Goal: Task Accomplishment & Management: Complete application form

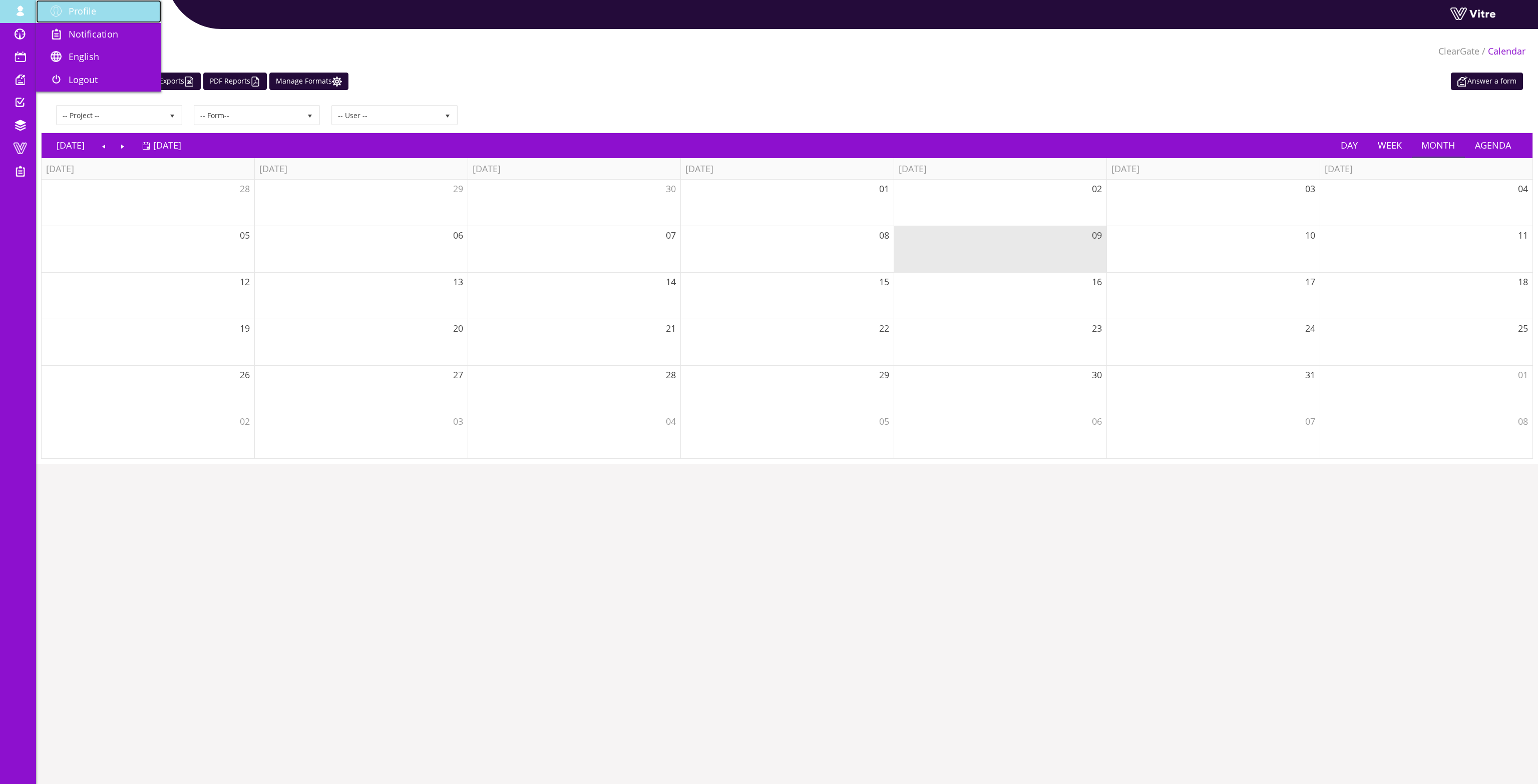
click at [74, 6] on span "Profile" at bounding box center [82, 11] width 28 height 12
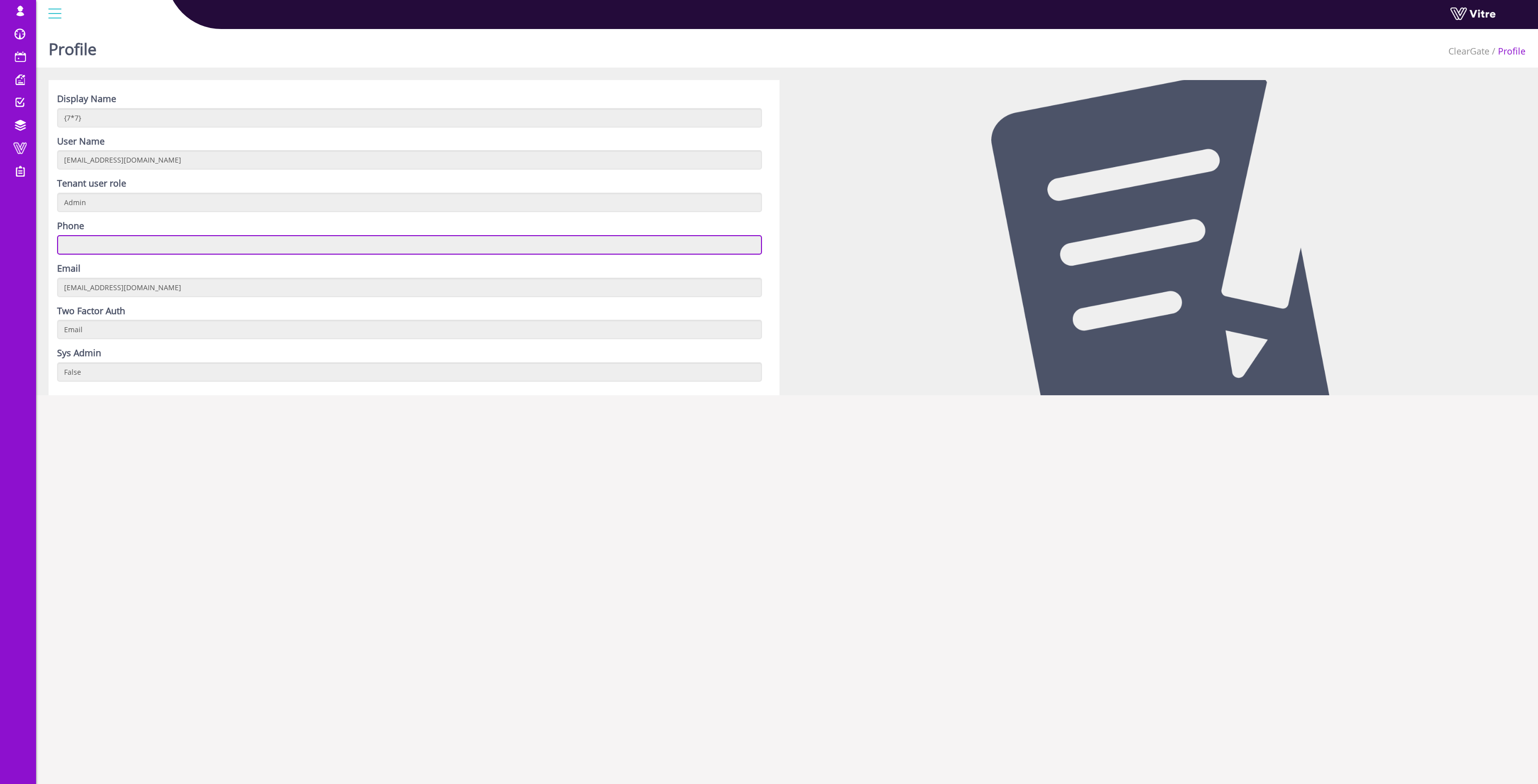
click at [129, 243] on input "text" at bounding box center [410, 245] width 705 height 19
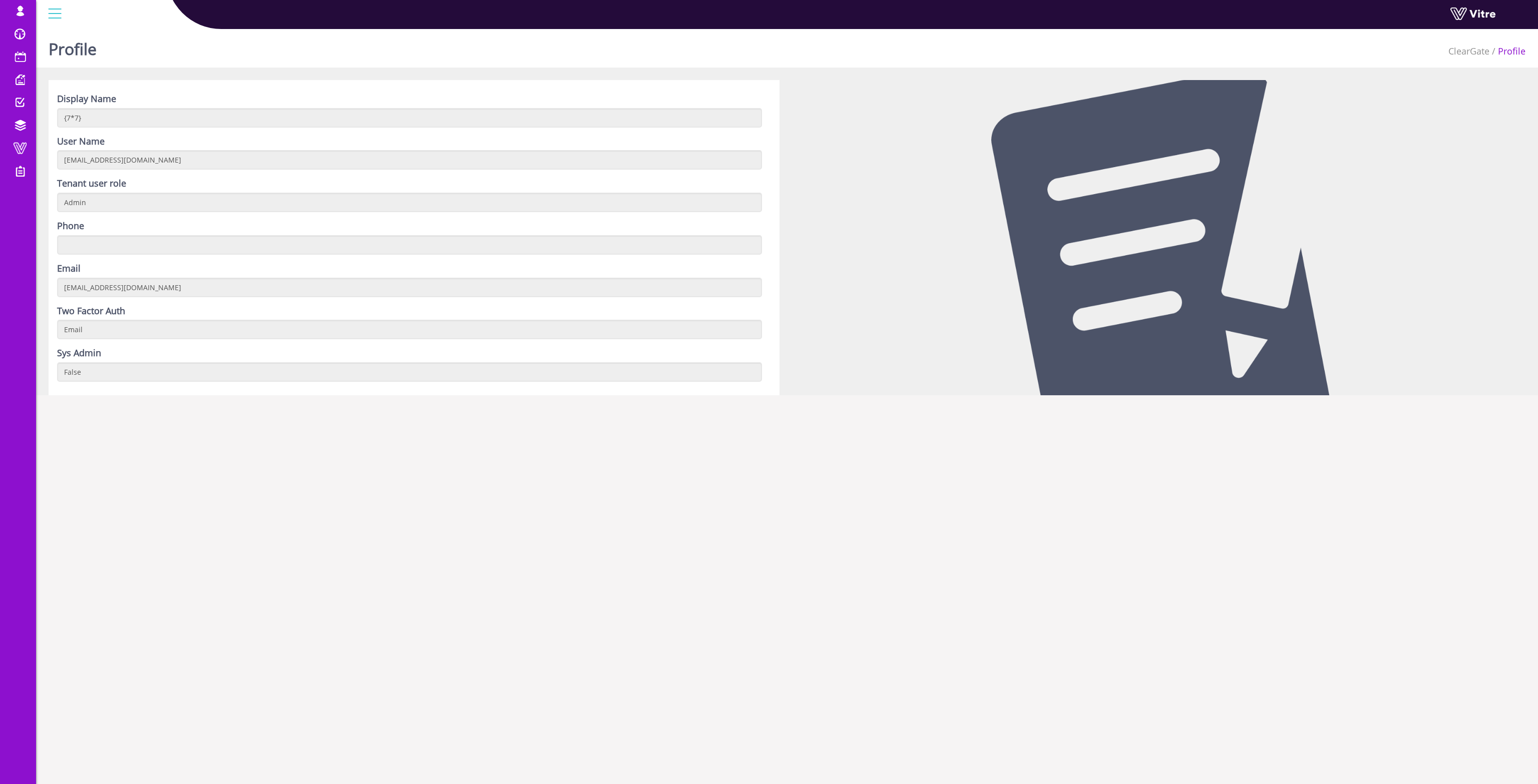
click at [955, 139] on div at bounding box center [1160, 237] width 746 height 315
click at [1509, 53] on li "Profile" at bounding box center [1507, 52] width 36 height 13
click at [55, 13] on div at bounding box center [55, 13] width 23 height 27
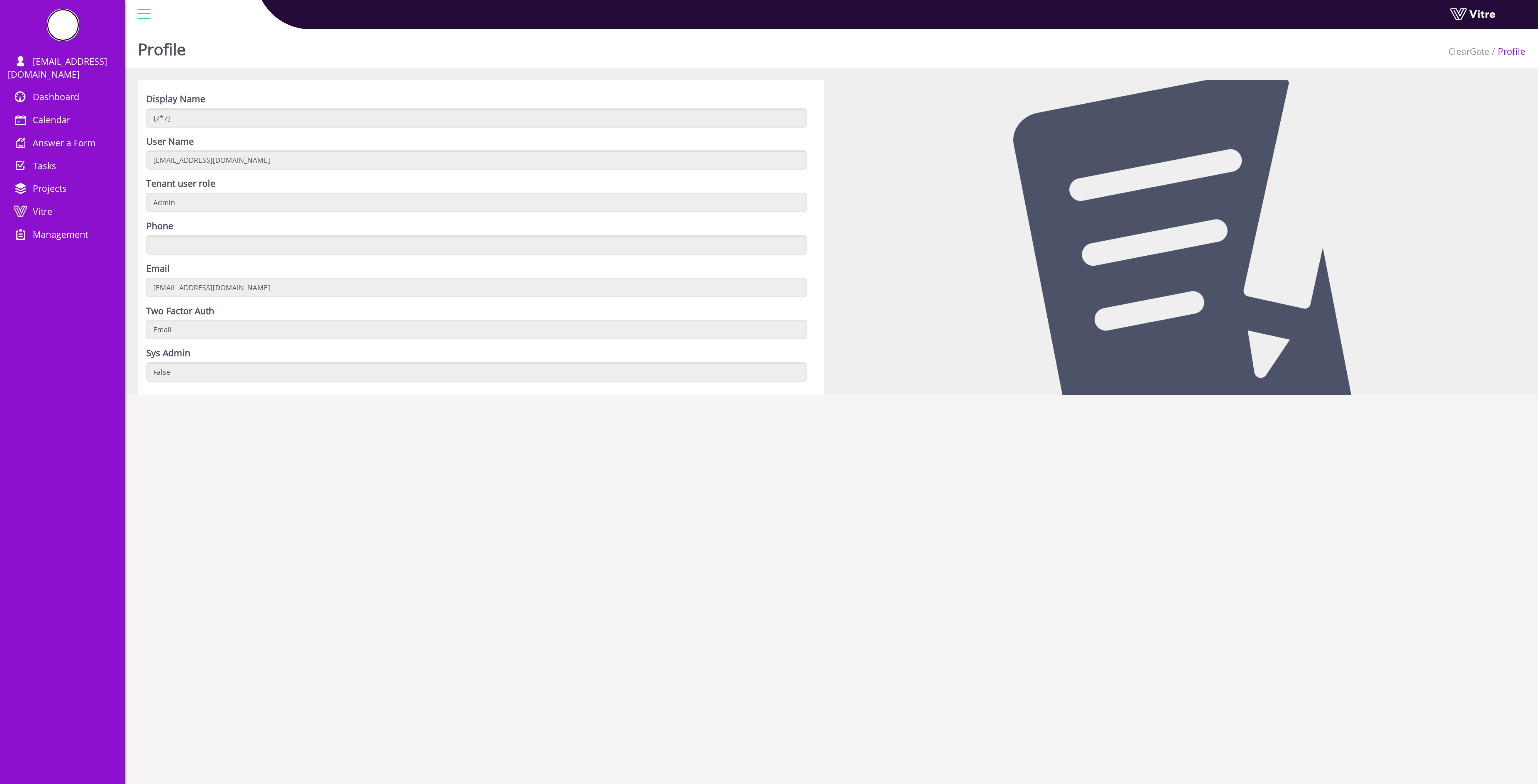
click at [62, 25] on img at bounding box center [62, 25] width 0 height 0
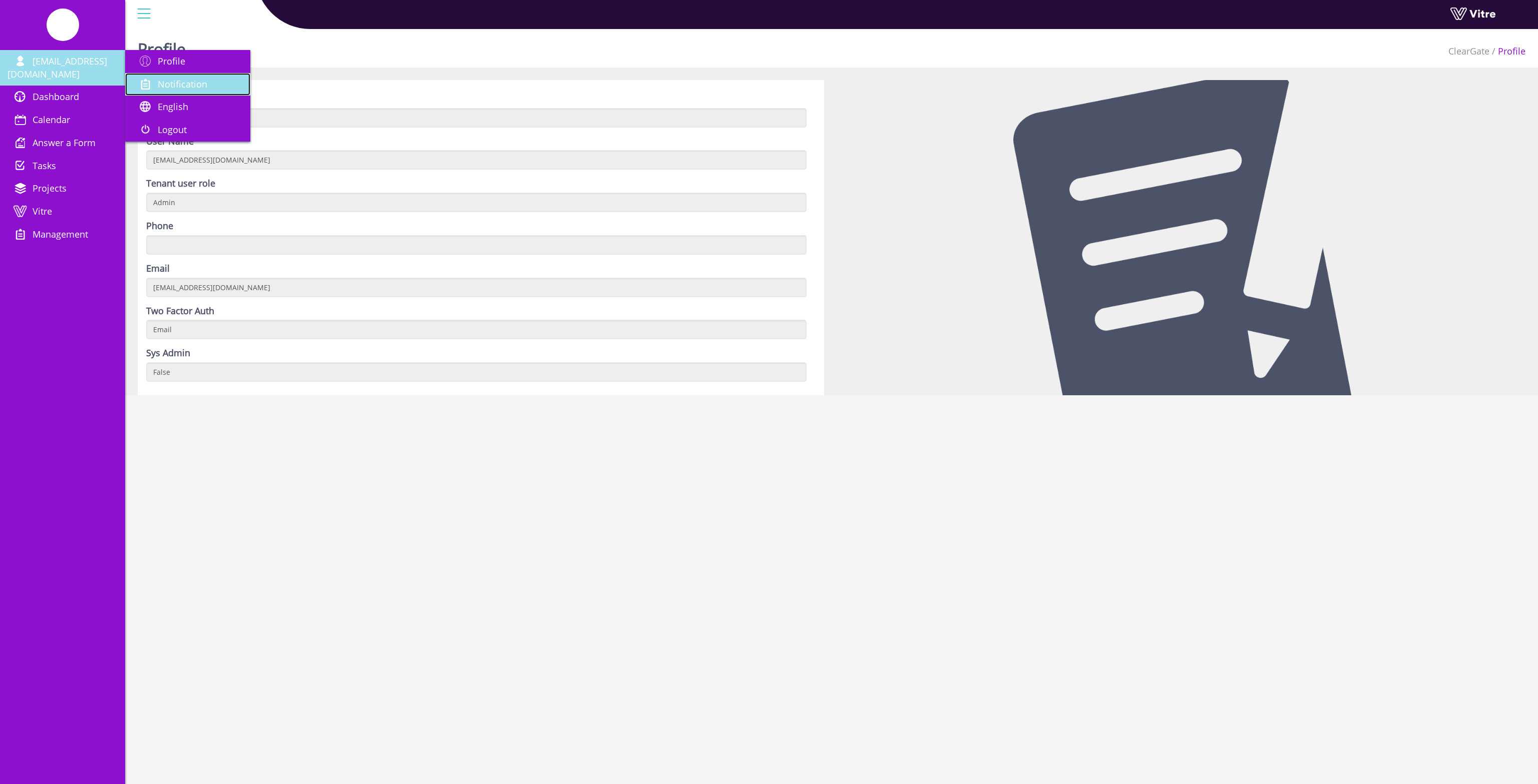
click at [198, 81] on span "Notification" at bounding box center [183, 84] width 50 height 12
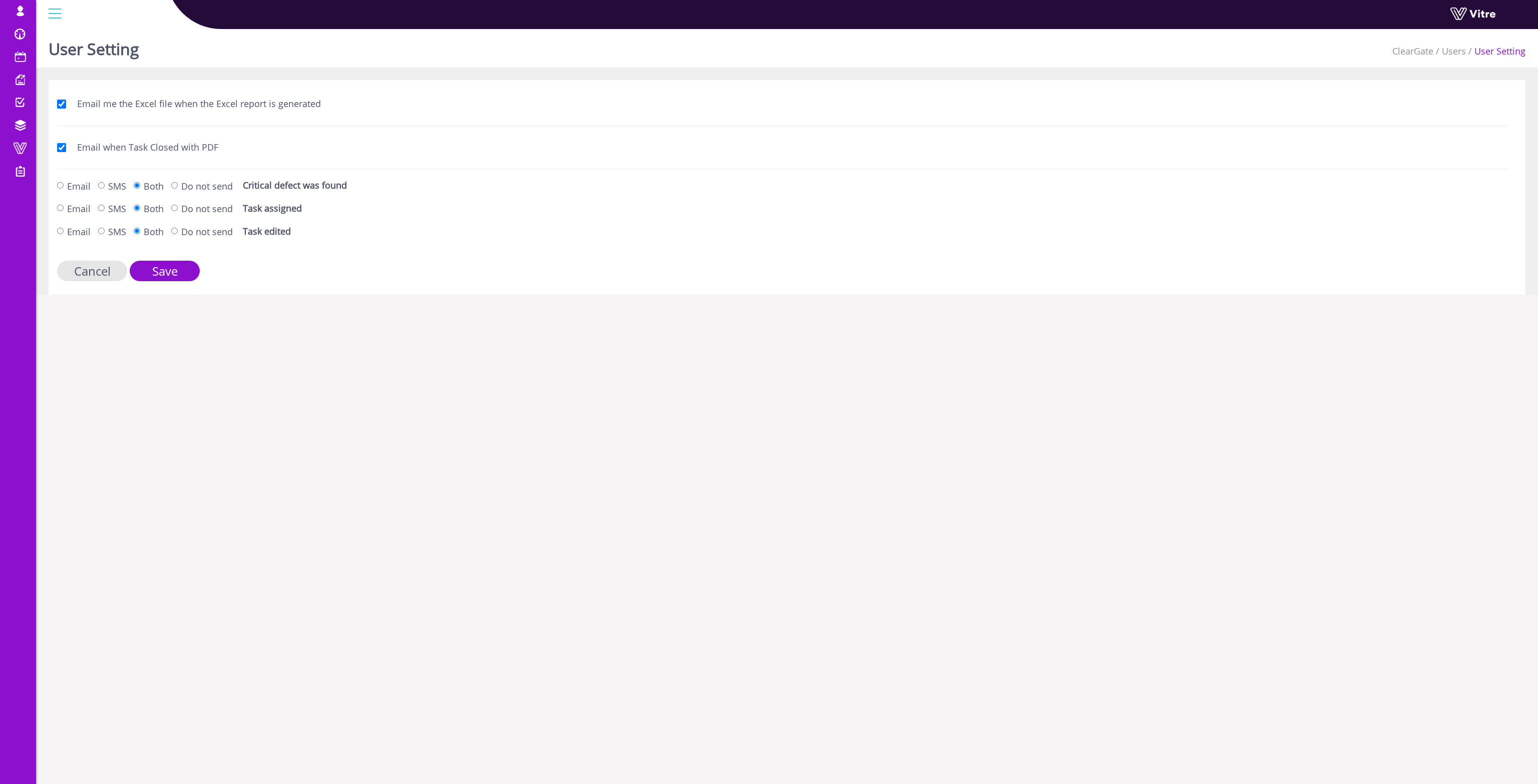
click at [182, 229] on label "Do not send" at bounding box center [202, 233] width 61 height 13
click at [178, 229] on input "Do not send" at bounding box center [174, 231] width 7 height 7
radio input "true"
click at [156, 267] on input "Save" at bounding box center [164, 270] width 70 height 20
click at [17, 28] on link "Dashboard" at bounding box center [18, 34] width 36 height 23
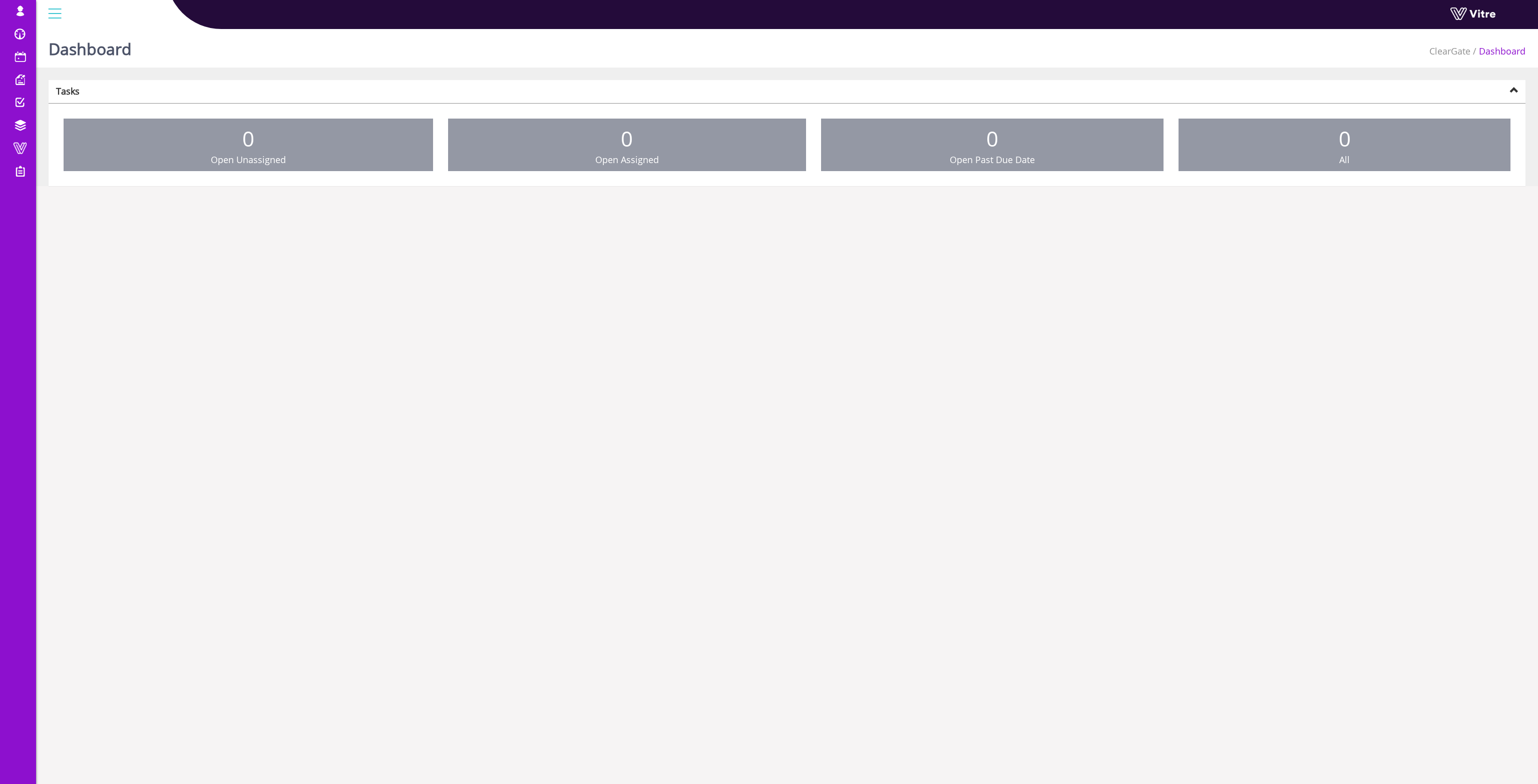
click at [1517, 90] on icon at bounding box center [1513, 90] width 9 height 9
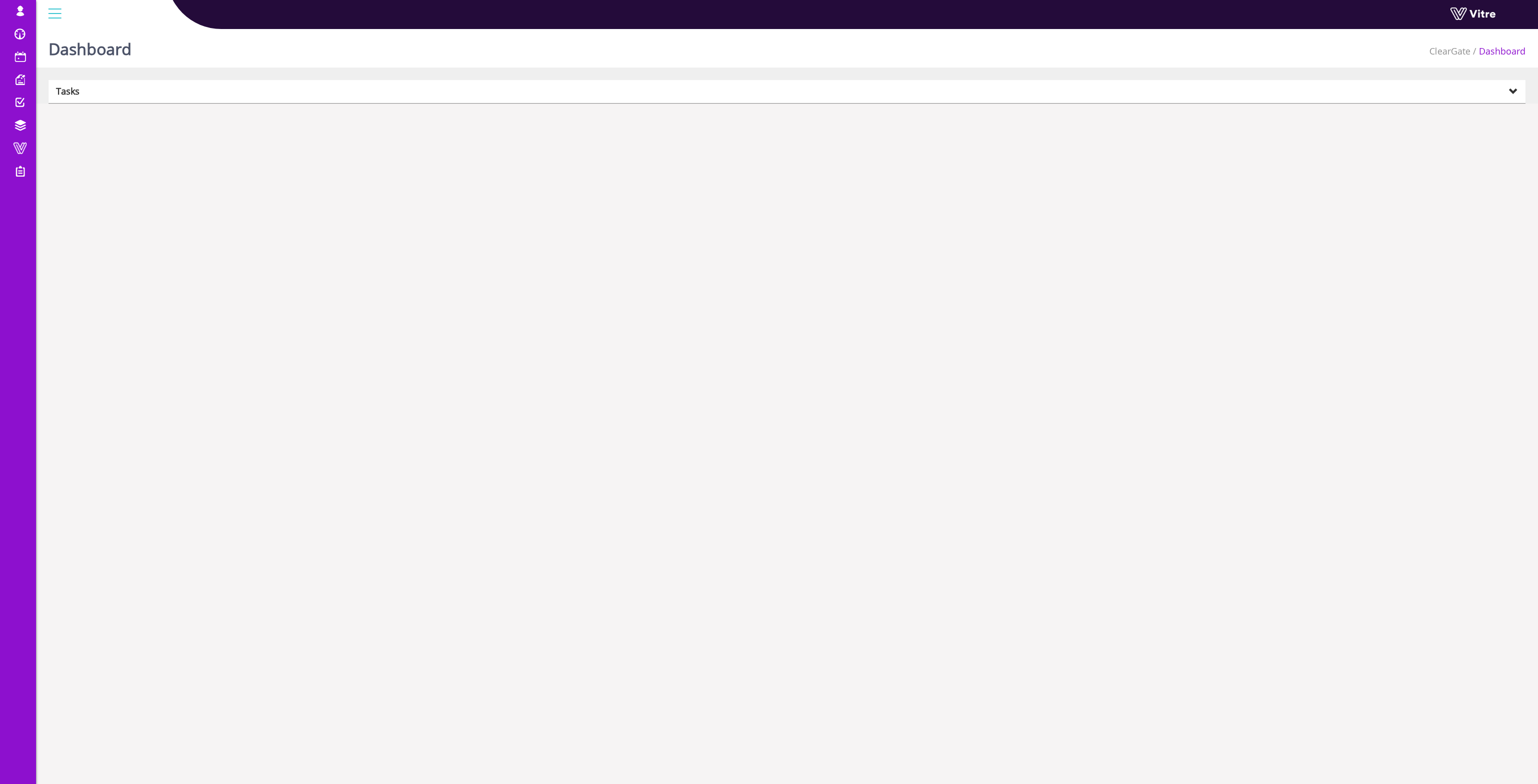
click at [1517, 90] on icon at bounding box center [1513, 90] width 9 height 9
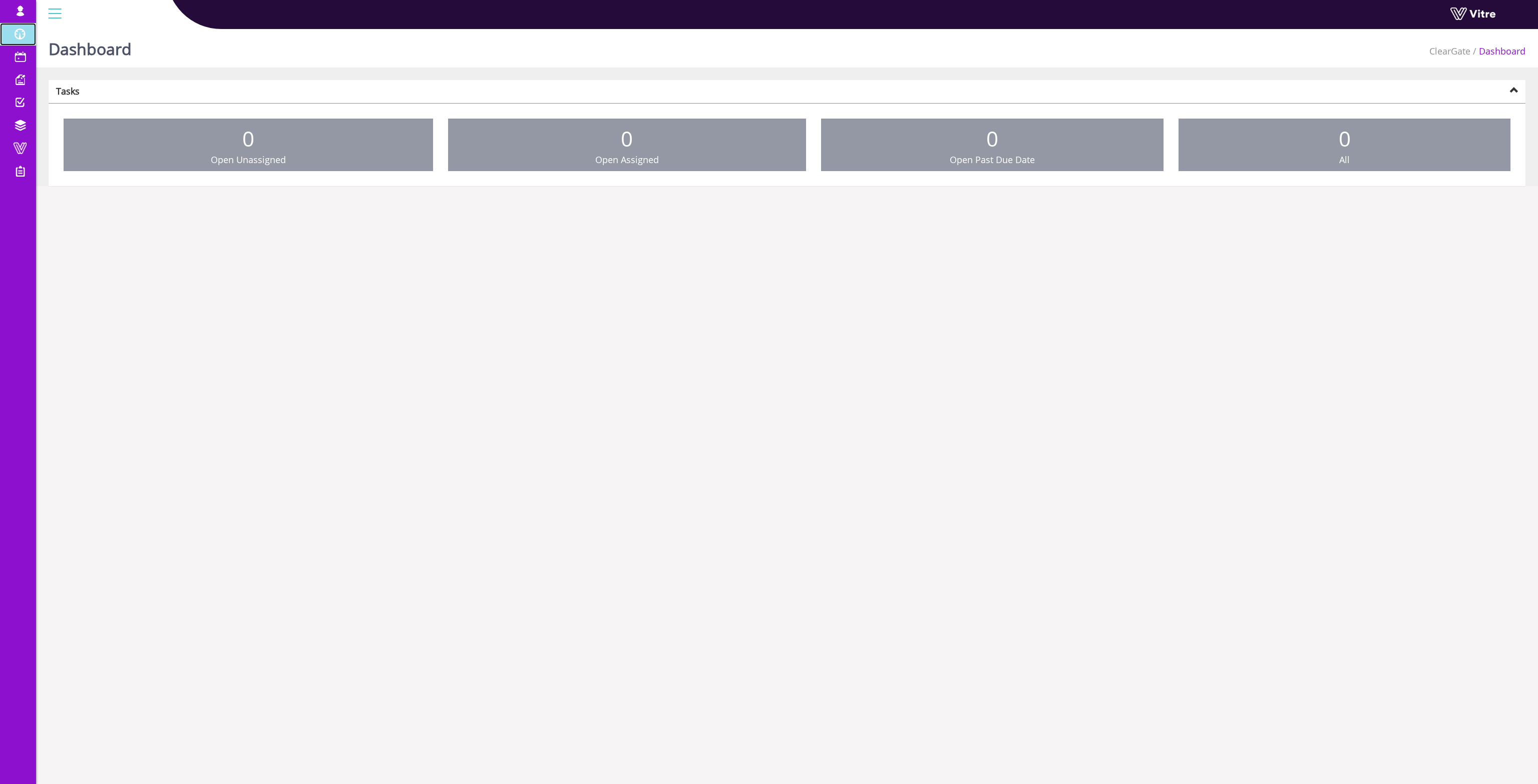
click at [22, 30] on span at bounding box center [20, 34] width 25 height 12
click at [26, 54] on span at bounding box center [20, 56] width 25 height 12
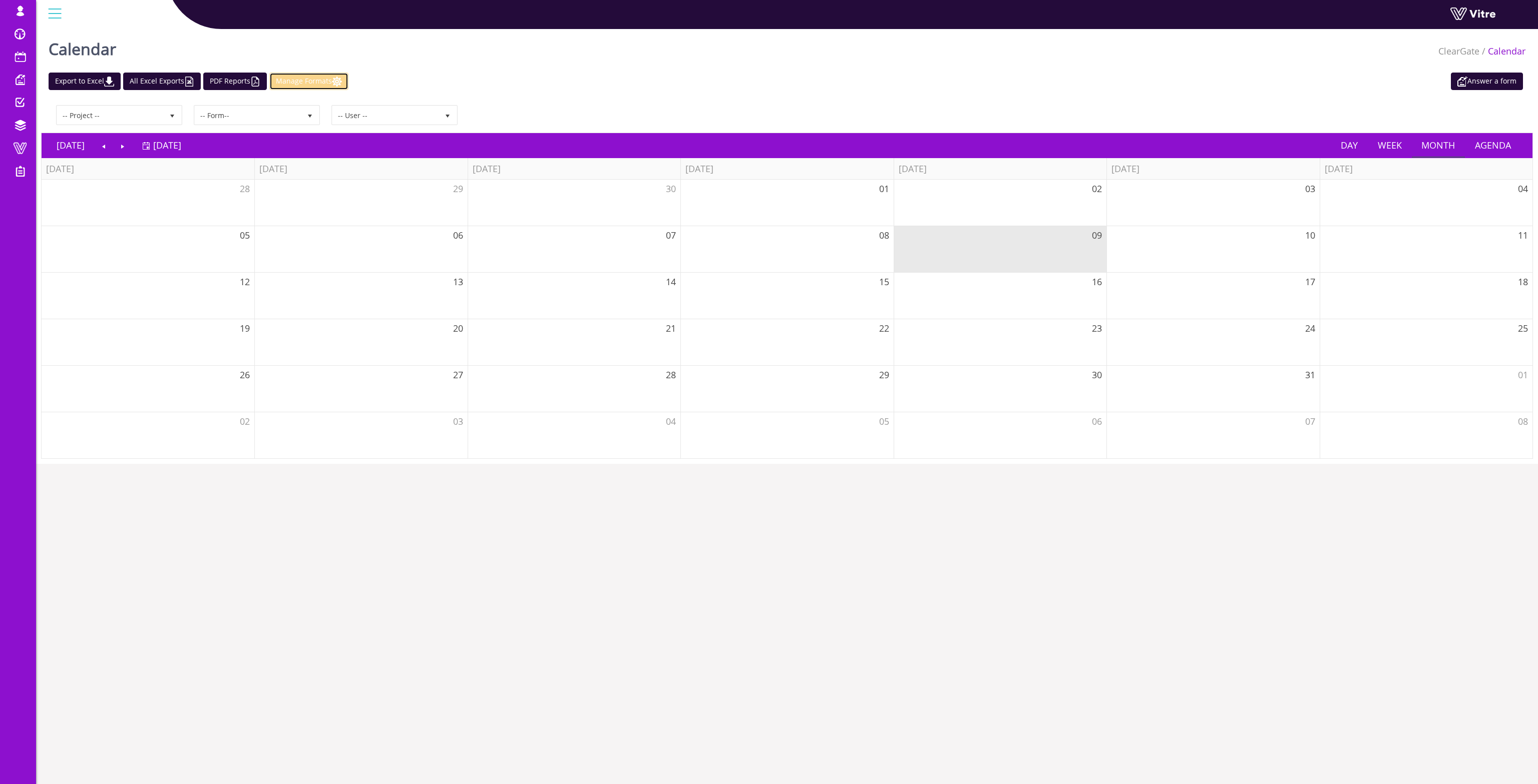
click at [307, 83] on link "Manage Formats" at bounding box center [308, 81] width 79 height 17
click at [236, 84] on link "PDF Reports" at bounding box center [235, 81] width 63 height 17
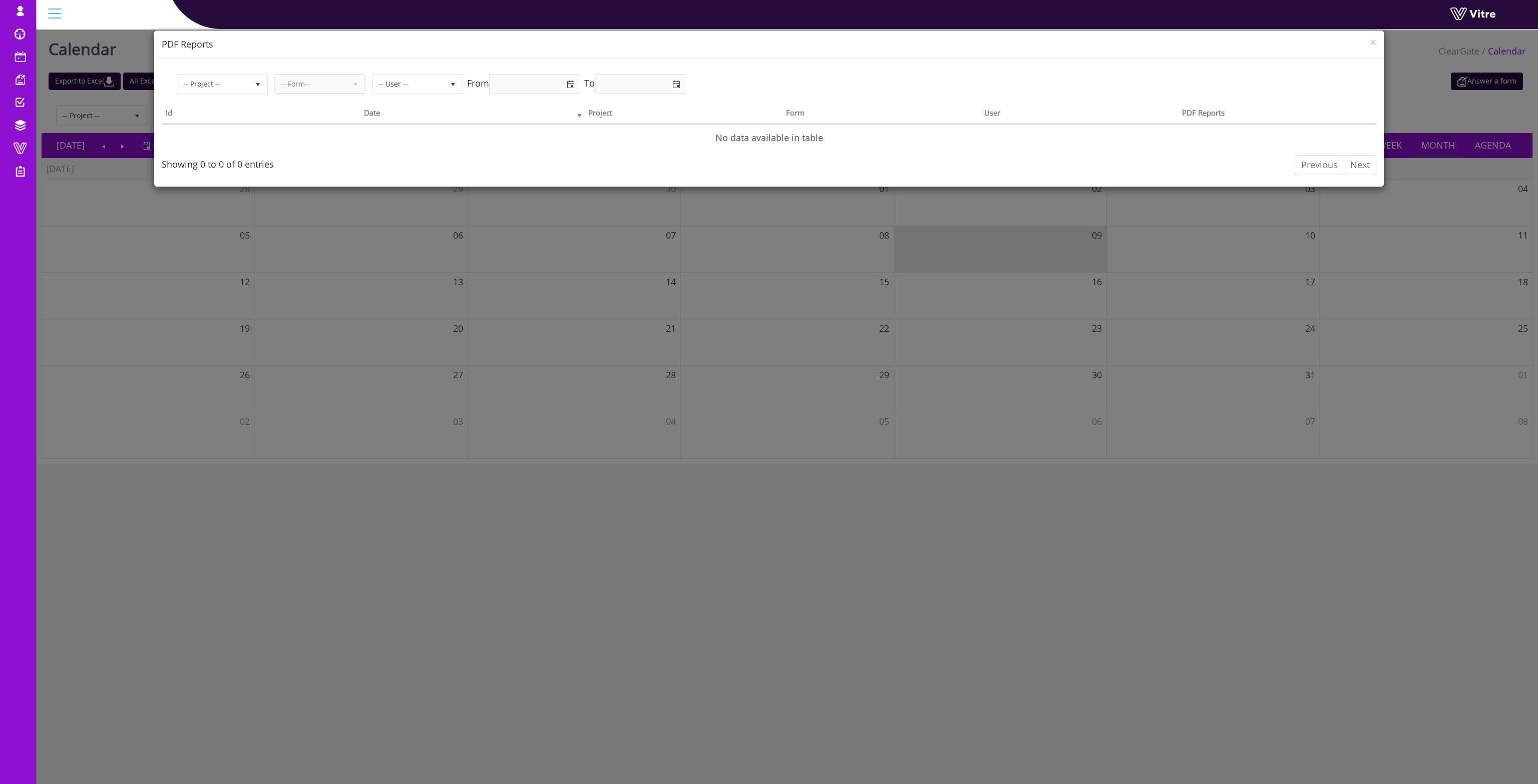
click at [358, 633] on div "× PDF Reports -- Project -- -- Form-- -- User -- From To Id Date Project Form U…" at bounding box center [769, 392] width 1538 height 784
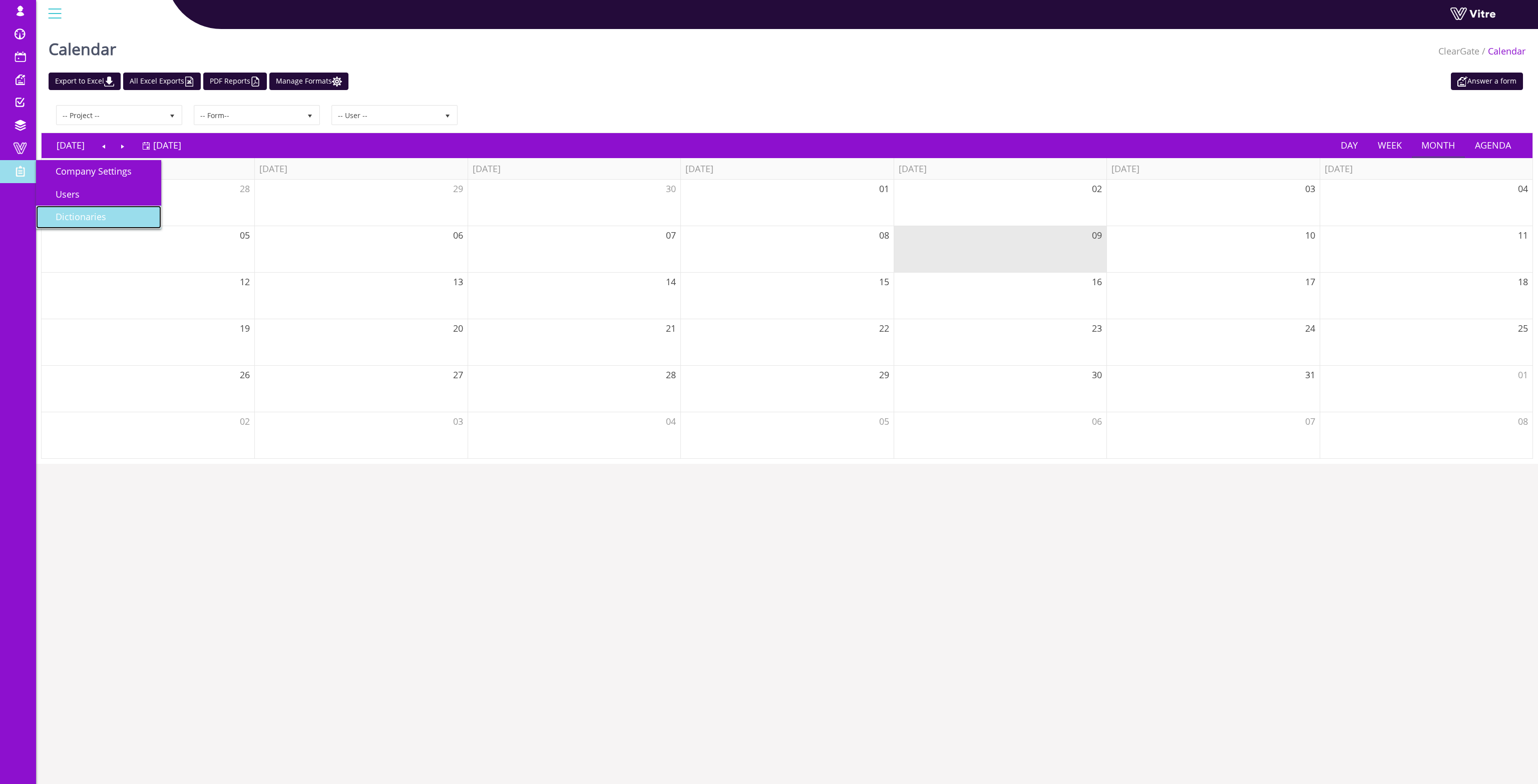
click at [83, 217] on span "Dictionaries" at bounding box center [74, 216] width 62 height 12
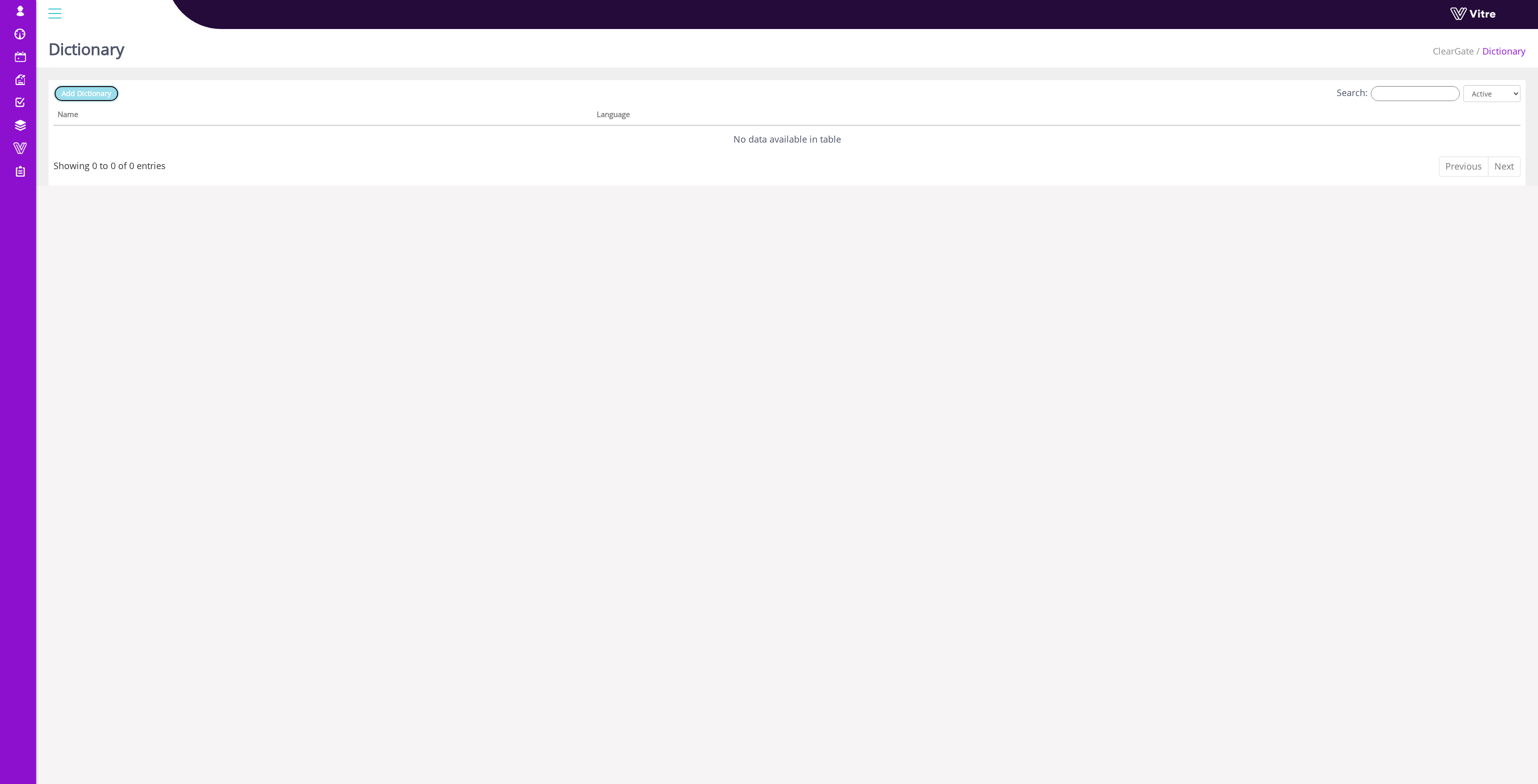
click at [110, 89] on span "Add Dictionary" at bounding box center [86, 94] width 50 height 10
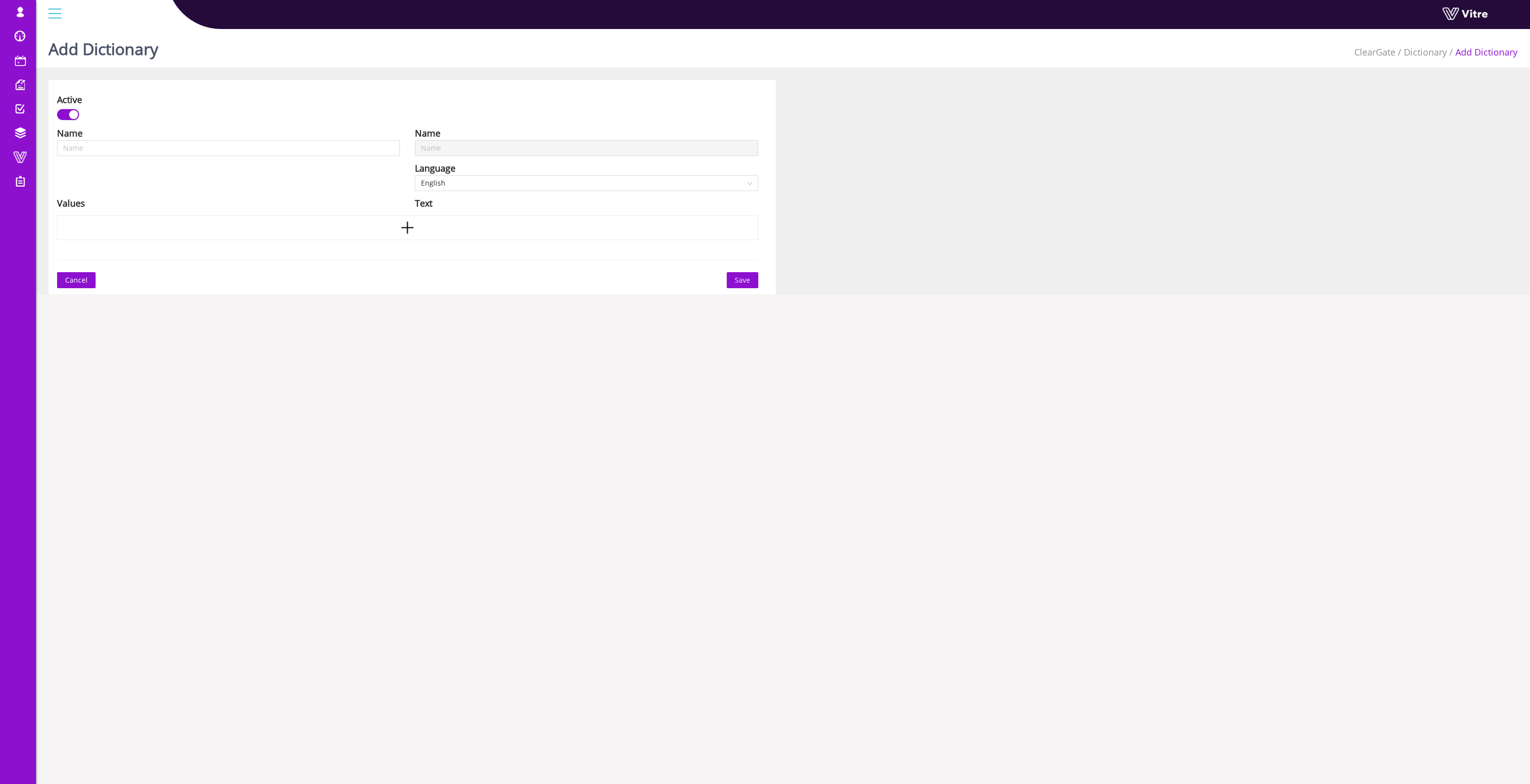
click at [289, 137] on div "Name" at bounding box center [229, 133] width 343 height 14
drag, startPoint x: 289, startPoint y: 140, endPoint x: 286, endPoint y: 149, distance: 9.5
click at [289, 141] on input "text" at bounding box center [229, 147] width 343 height 16
click at [286, 149] on input "text" at bounding box center [229, 147] width 343 height 16
type input "te"
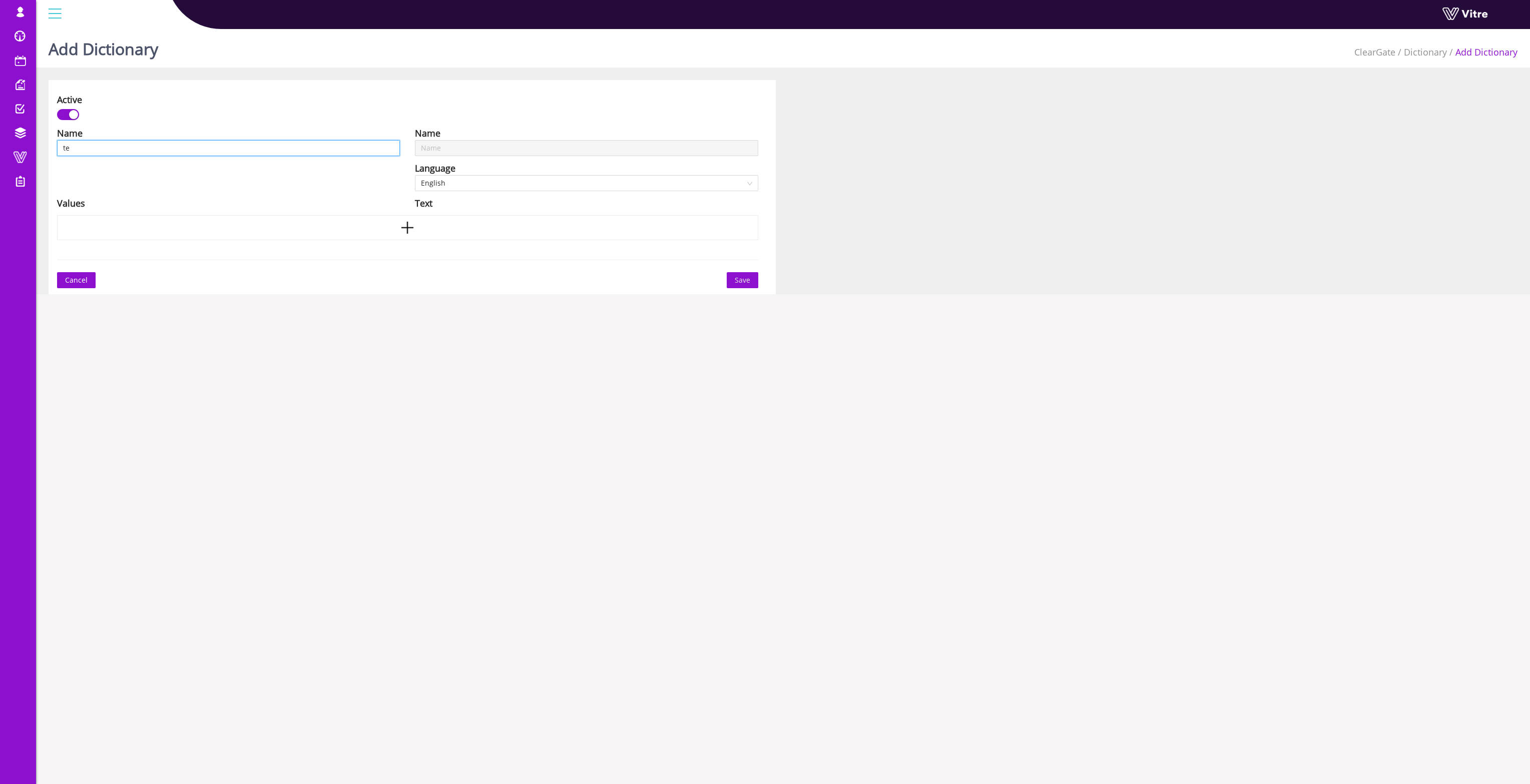
type input "te"
type input "tes"
type input "test"
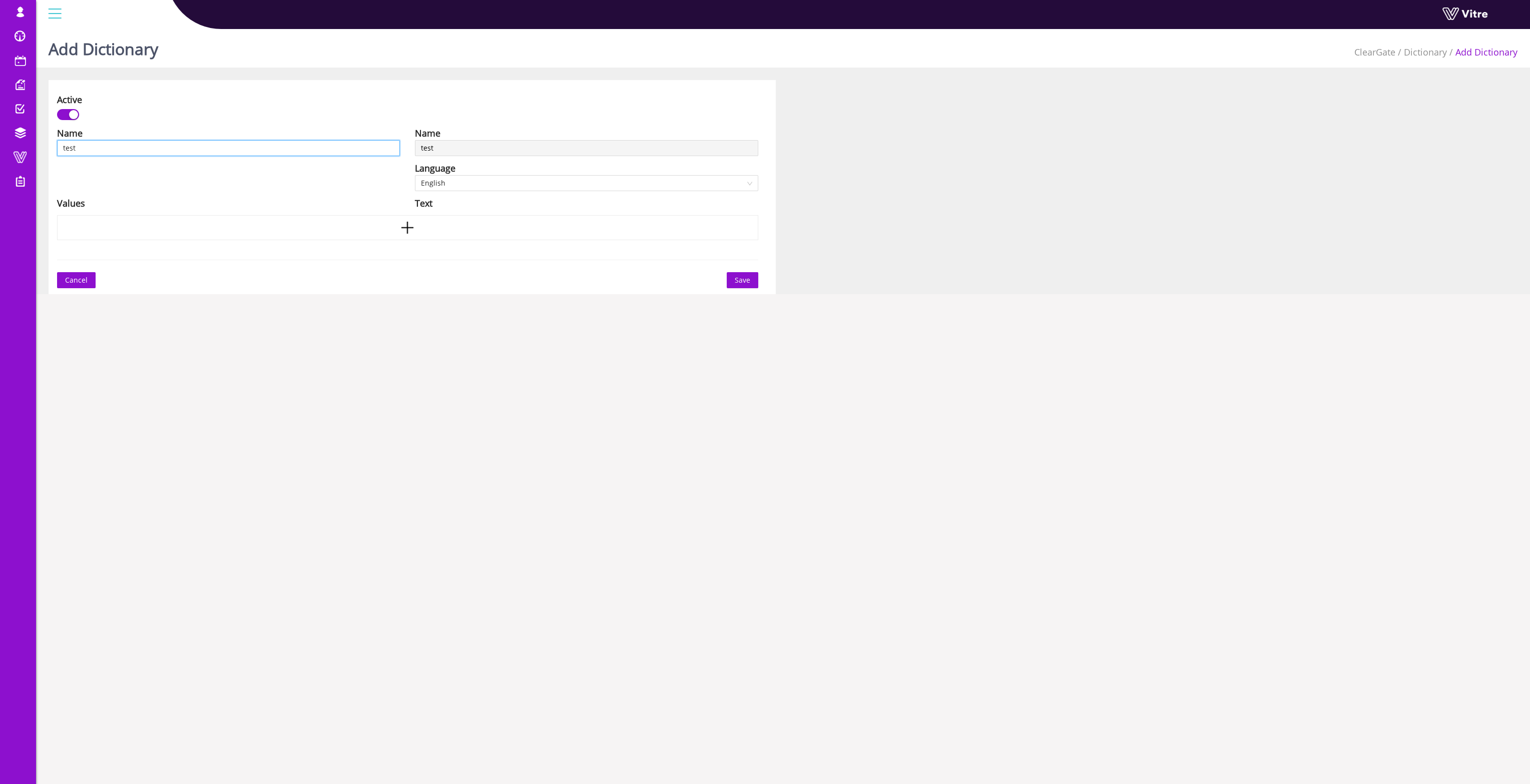
type input "test""
type input "test">"
type input "test"><"
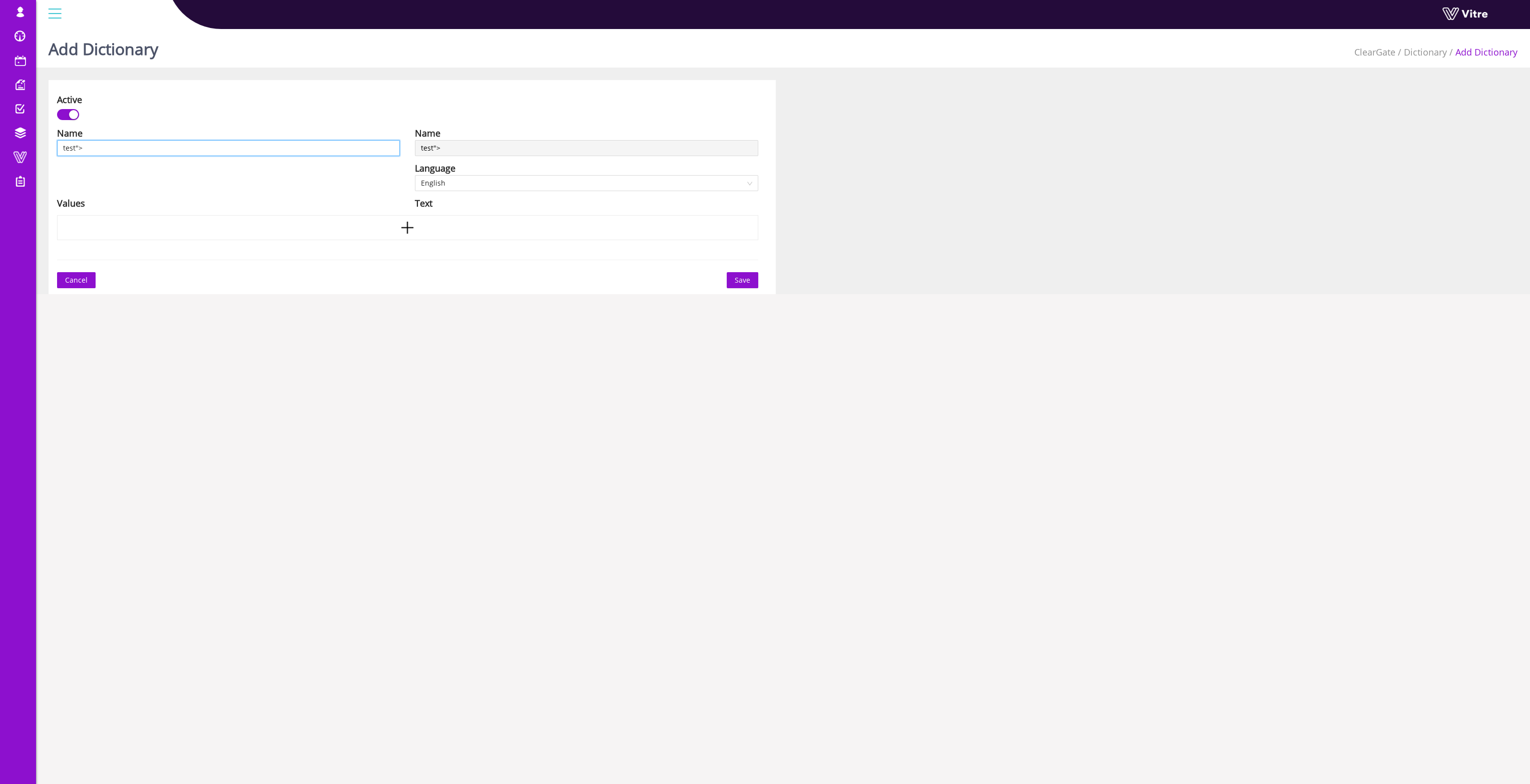
type input "test"><"
type input "test"><<"
type input "test"><"
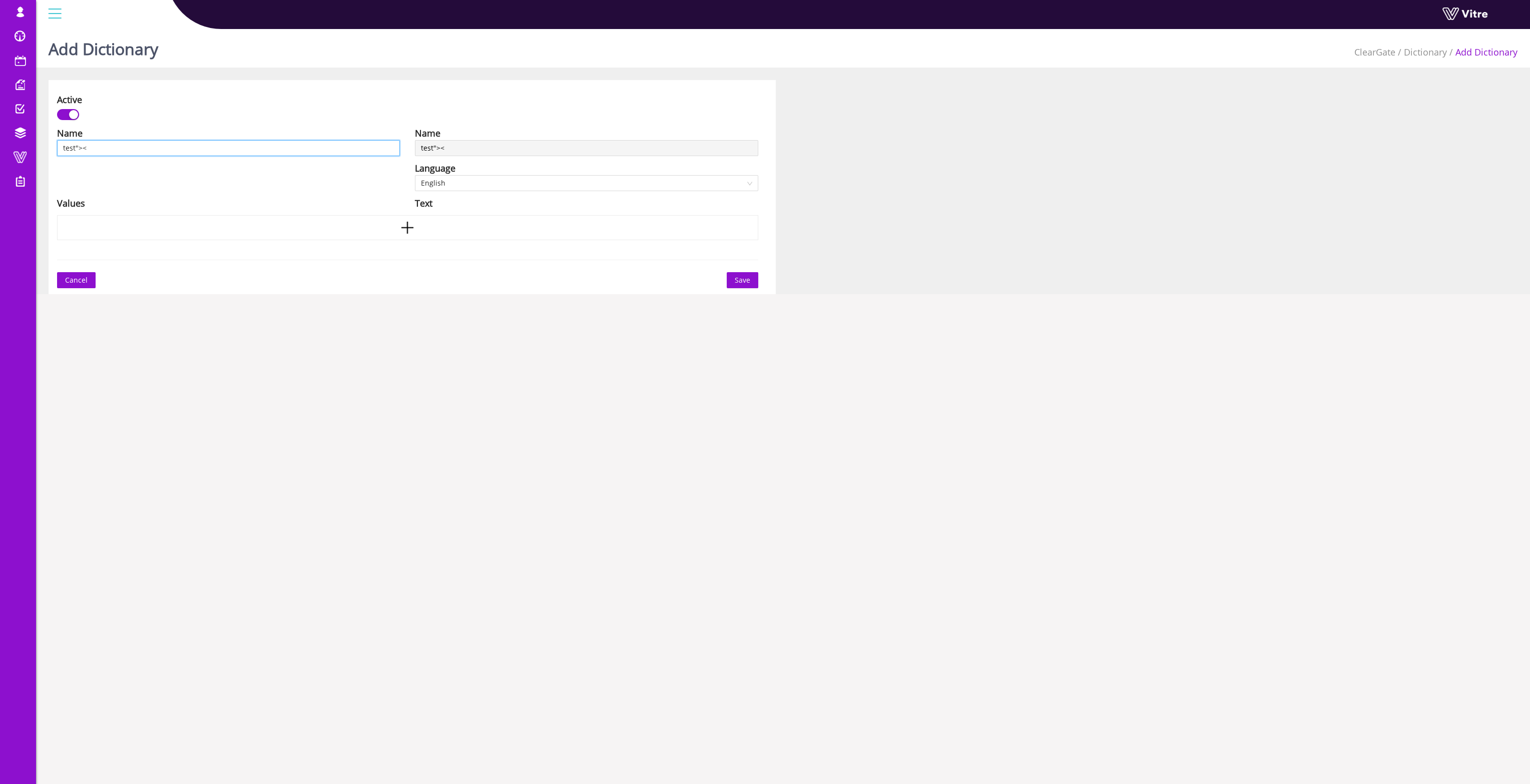
type input "test"><g"
type input "test"><"
type input "test"><h"
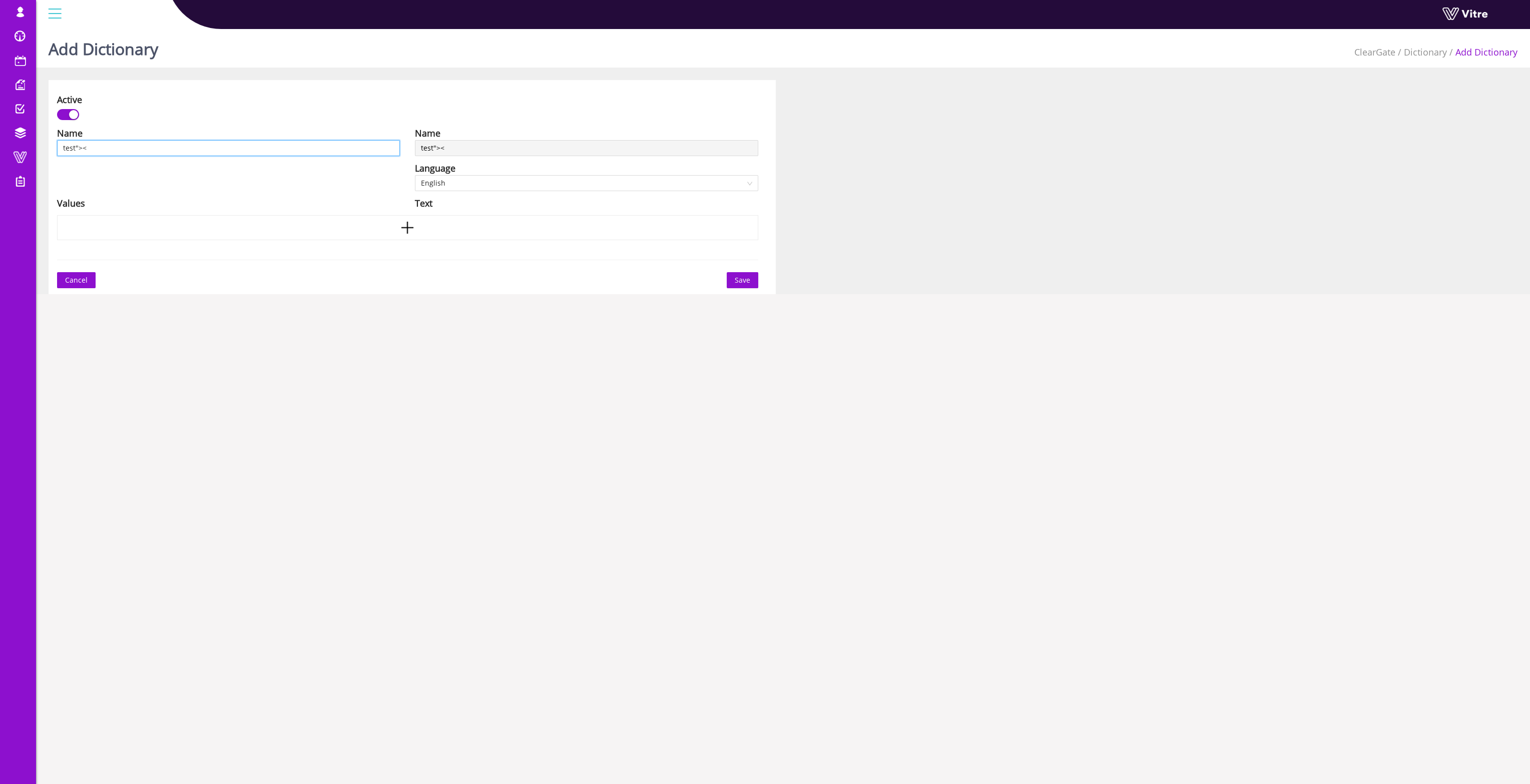
type input "test"><h"
type input "test"><h1"
type input "test"><h1>"
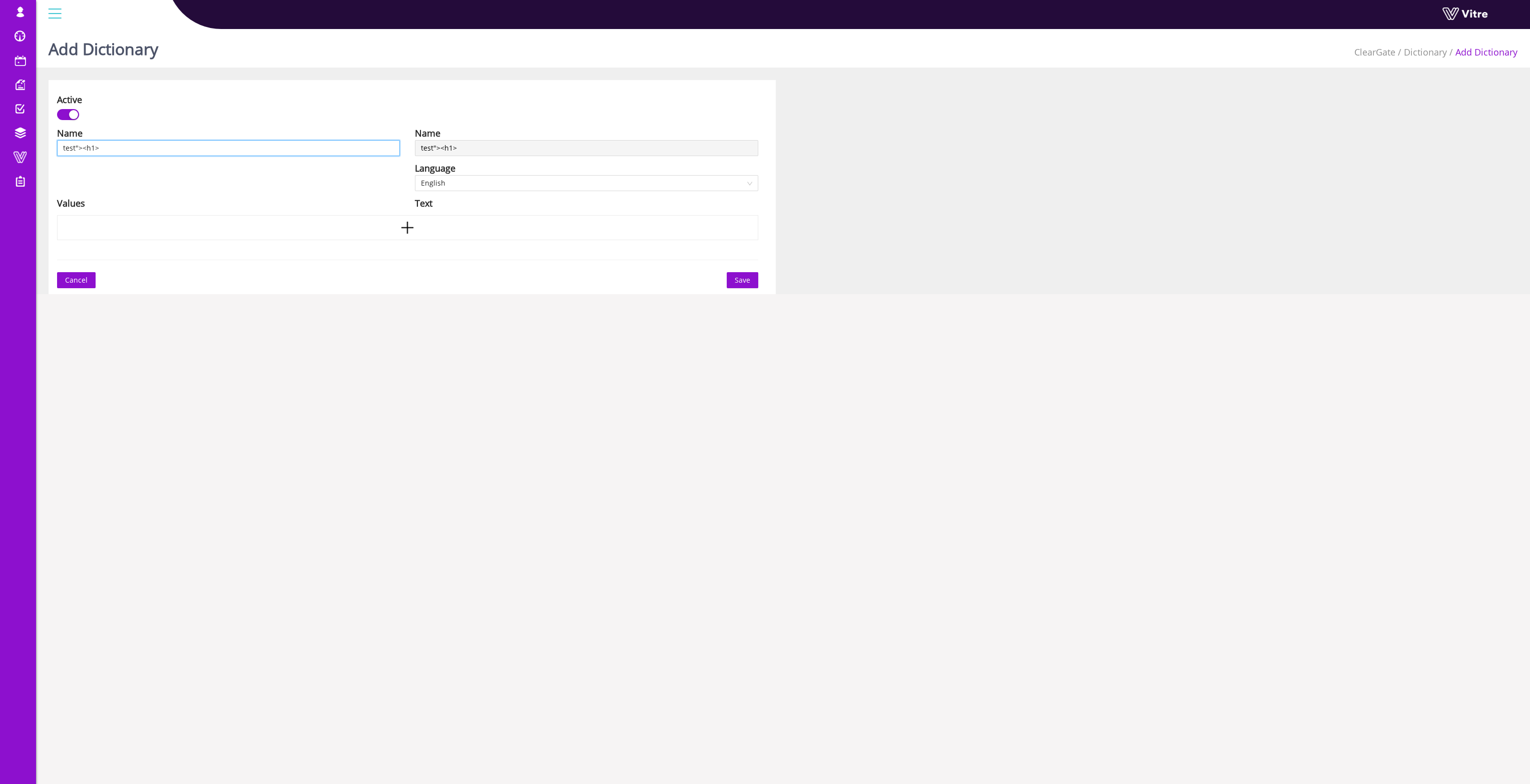
type input "test"><h1>t"
type input "test"><h1>te"
type input "test"><h1>tes"
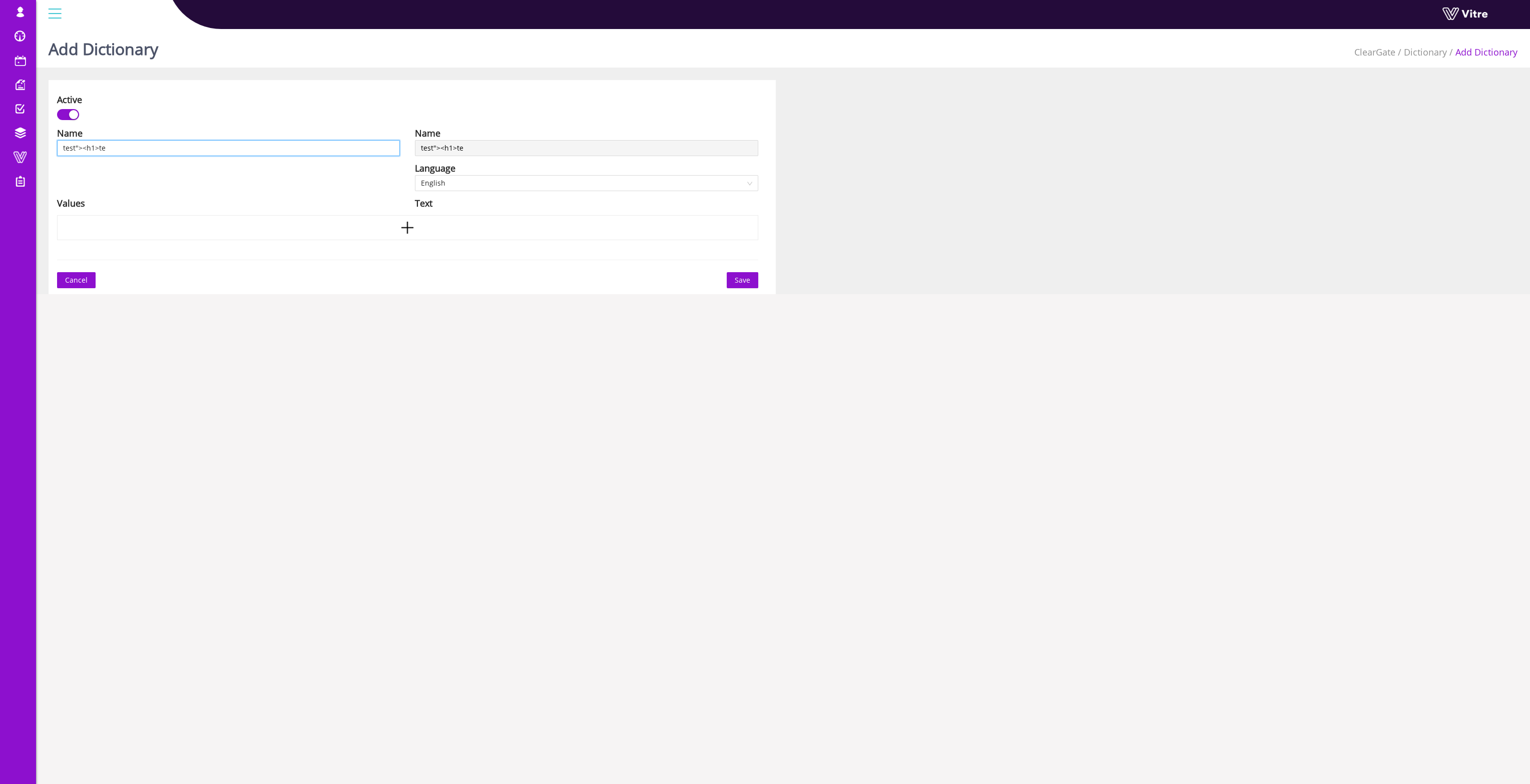
type input "test"><h1>tes"
type input "test"><h1>test"
type input "test"><h1>test<"
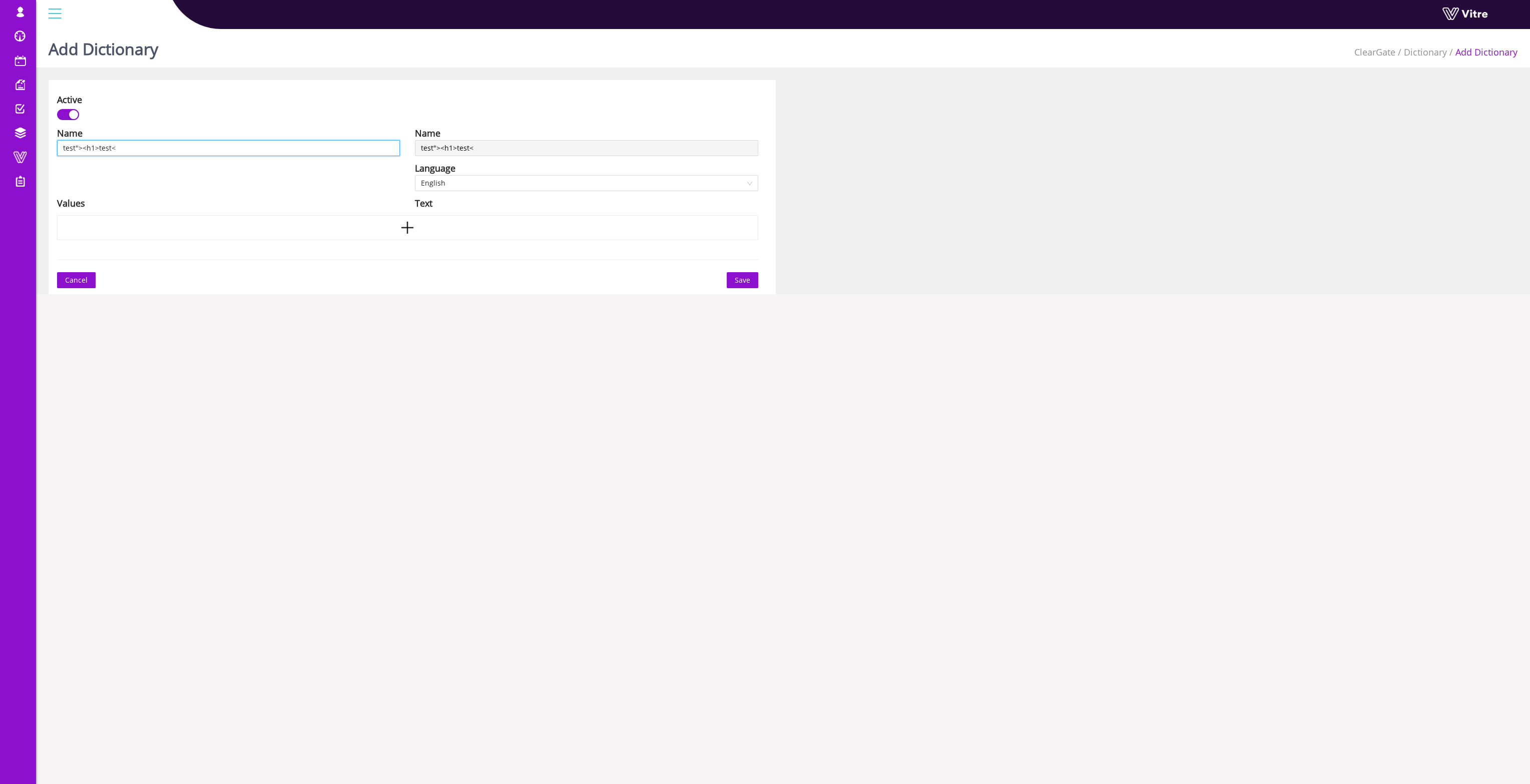
type input "test"><h1>test</"
type input "test"><h1>test</h"
type input "test"><h1>test</h1"
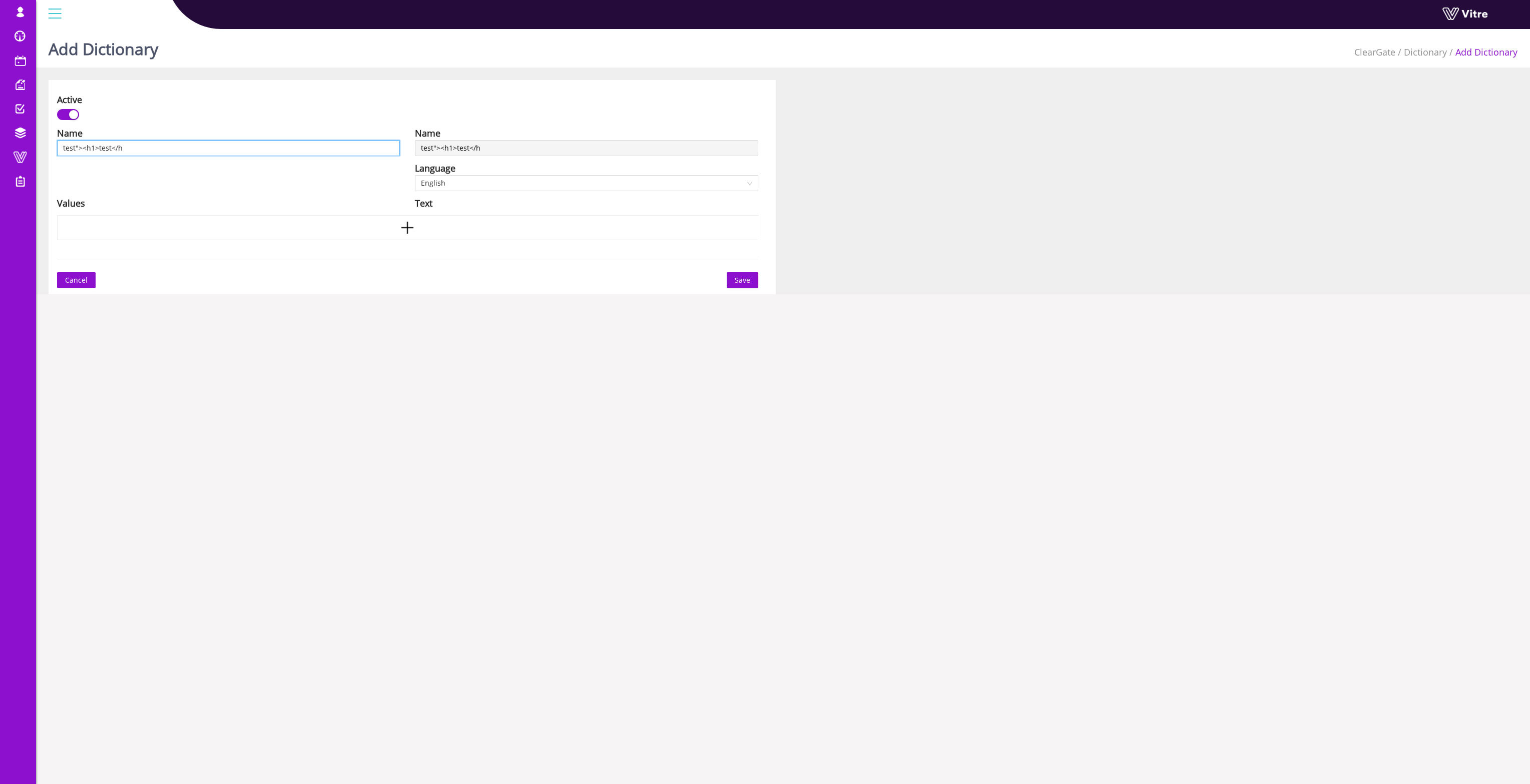
type input "test"><h1>test</h1"
type input "test"><h1>test</h1>"
click at [389, 224] on div at bounding box center [408, 228] width 702 height 25
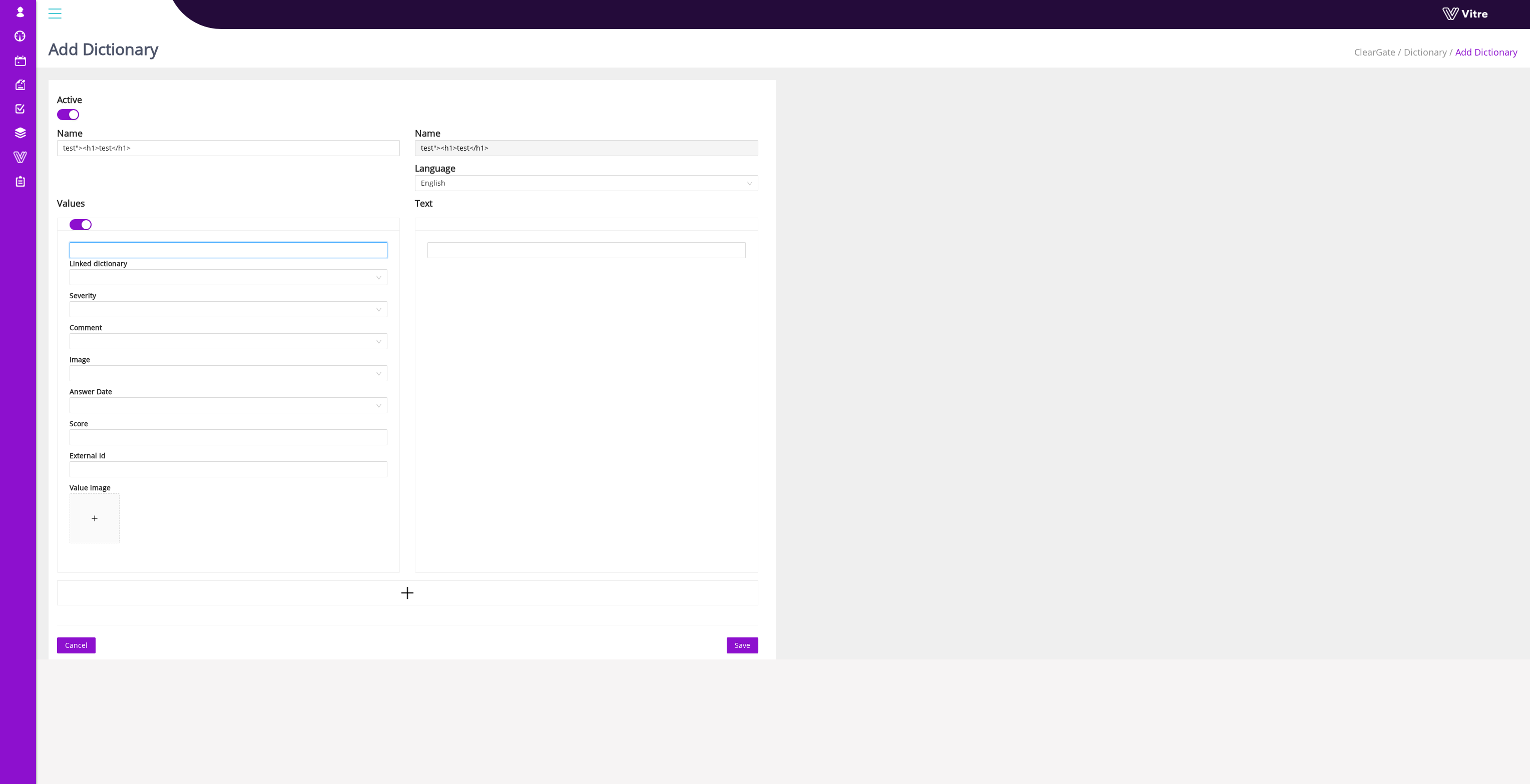
click at [259, 253] on input "text" at bounding box center [229, 250] width 318 height 16
type input "test"
click at [191, 281] on input "search" at bounding box center [225, 278] width 299 height 15
click at [440, 365] on div at bounding box center [586, 402] width 342 height 343
click at [102, 522] on span at bounding box center [94, 518] width 49 height 49
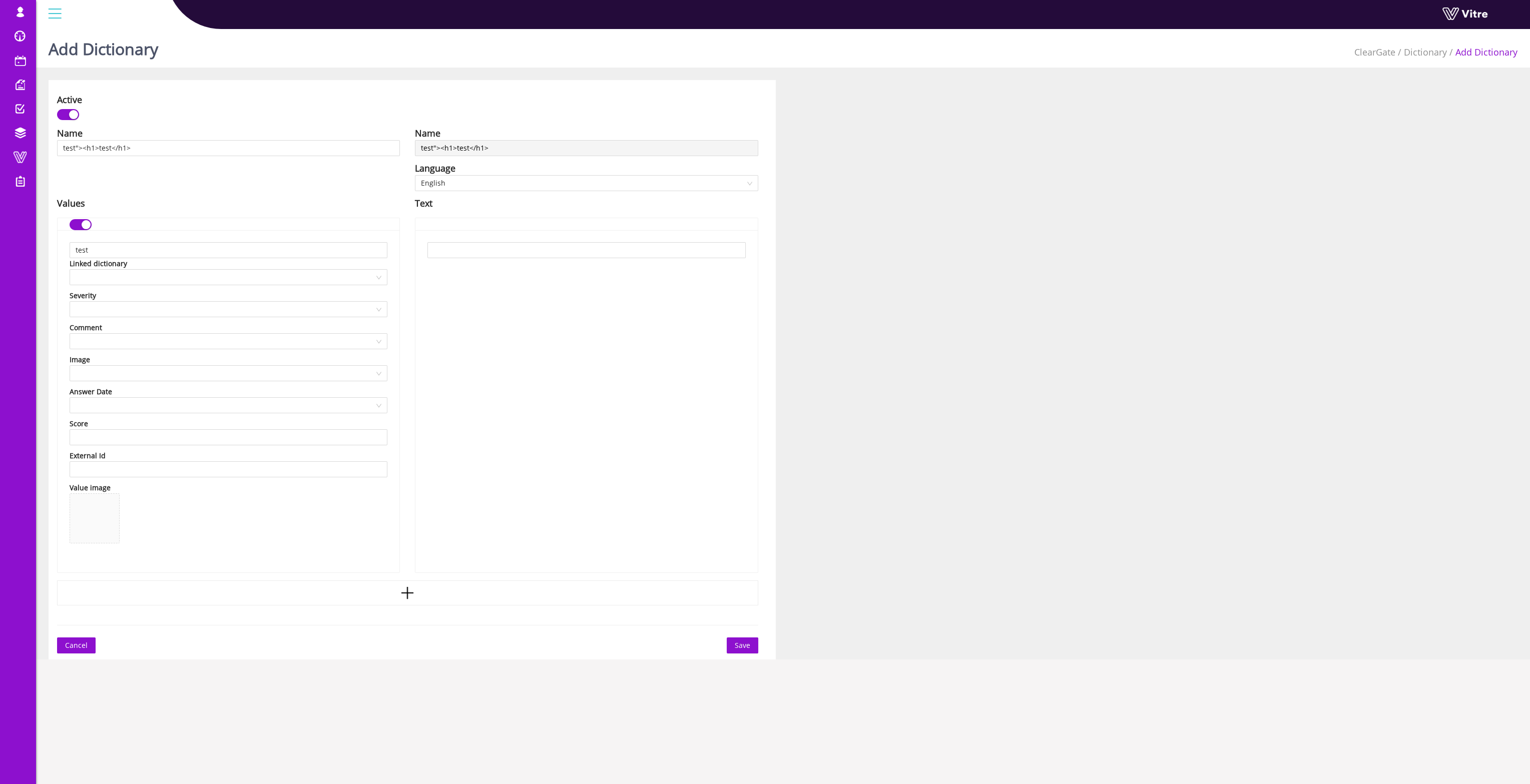
click at [759, 647] on div "Active Name test"><h1>test</h1> Language English Values test Linked dictionary …" at bounding box center [413, 370] width 728 height 579
click at [753, 646] on button "Save" at bounding box center [742, 645] width 32 height 16
click at [741, 645] on span "Save" at bounding box center [743, 646] width 15 height 11
drag, startPoint x: 461, startPoint y: 262, endPoint x: 461, endPoint y: 240, distance: 22.0
click at [461, 253] on div at bounding box center [586, 402] width 342 height 343
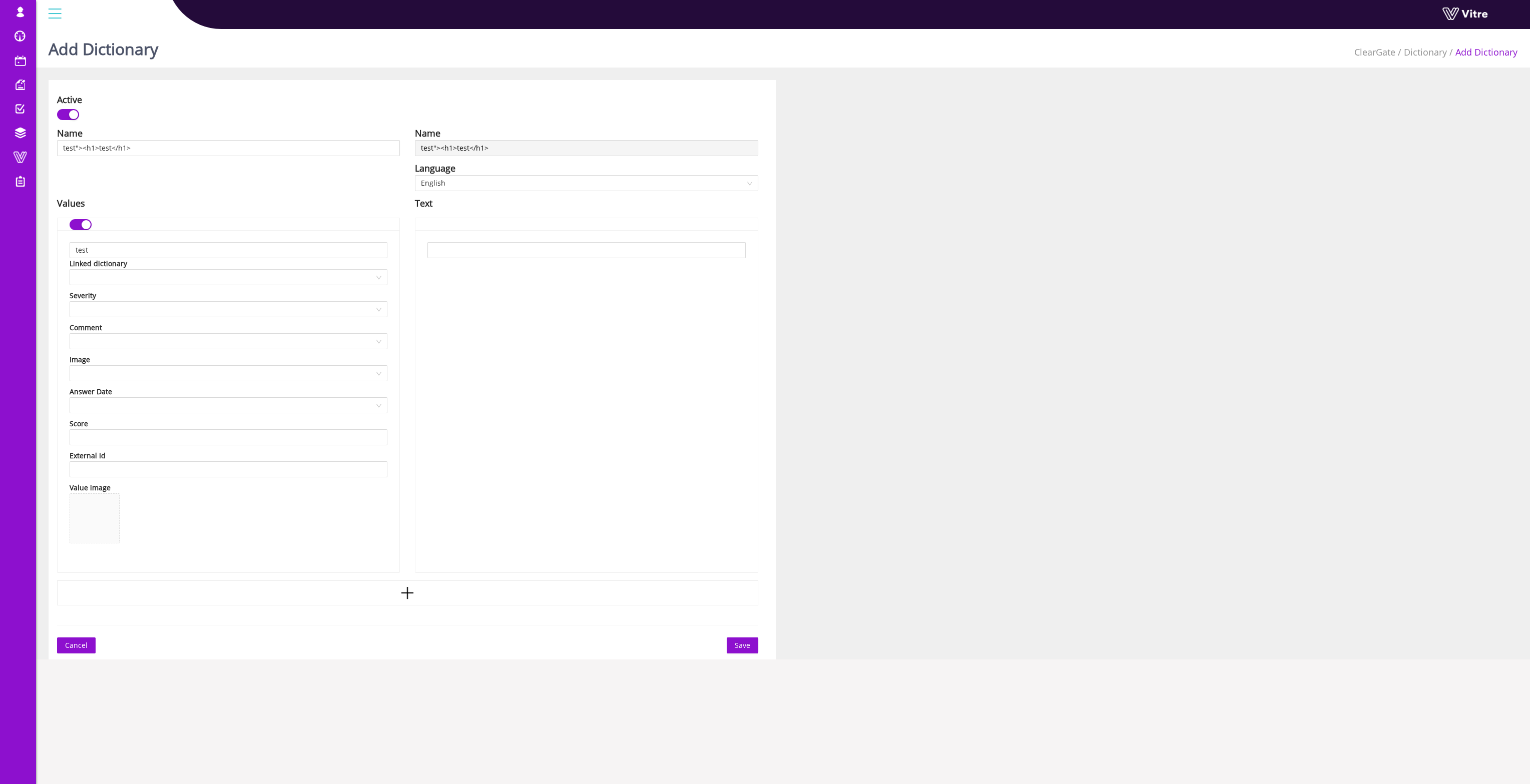
click at [461, 240] on div at bounding box center [586, 402] width 342 height 343
click at [461, 255] on input "text" at bounding box center [587, 250] width 318 height 16
paste input "test"><h1>test</h1>"
type input "test"><h1>test</h1>"
click at [462, 317] on div "test"><h1>test</h1>" at bounding box center [586, 402] width 342 height 343
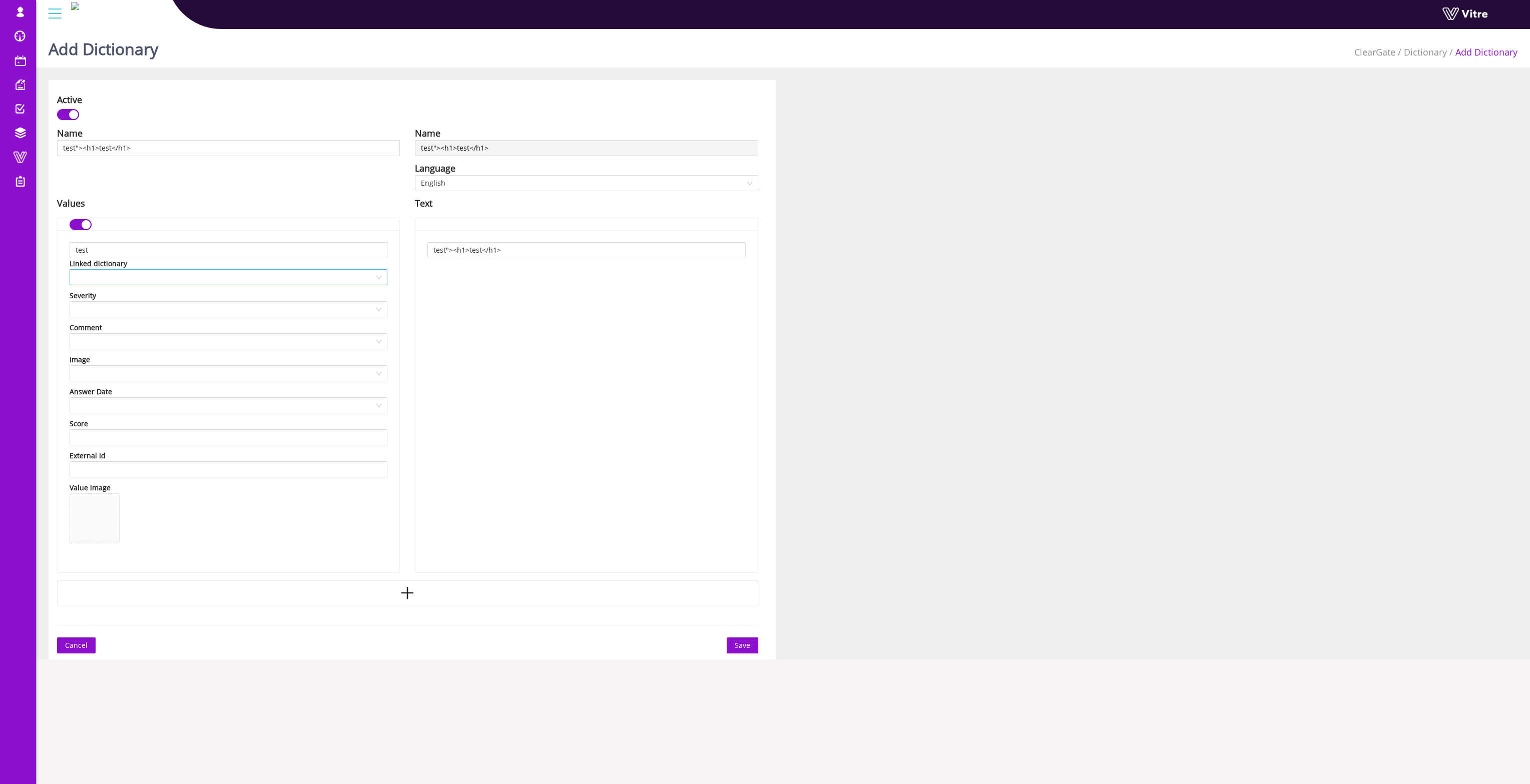
click at [298, 269] on div at bounding box center [229, 277] width 318 height 16
click at [294, 278] on input "search" at bounding box center [225, 278] width 299 height 15
click at [661, 389] on div "test"><h1>test</h1>" at bounding box center [586, 402] width 342 height 343
click at [752, 640] on button "Save" at bounding box center [742, 645] width 32 height 16
click at [394, 585] on div at bounding box center [408, 594] width 702 height 25
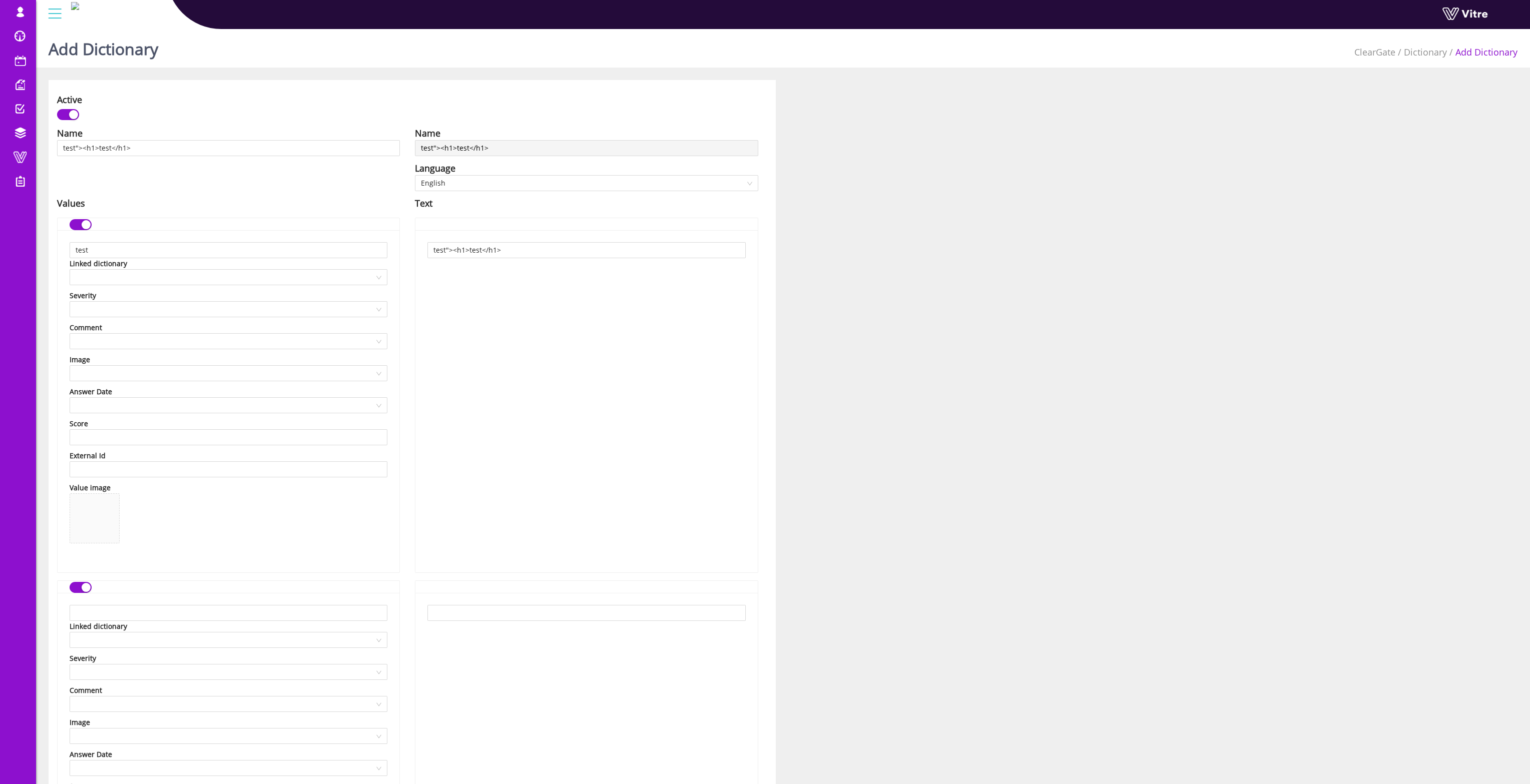
click at [393, 594] on div "Linked dictionary Severity Comment Image Answer Date Score External Id Value im…" at bounding box center [228, 765] width 342 height 343
click at [90, 280] on input "search" at bounding box center [225, 278] width 299 height 15
click at [112, 318] on div "No Data" at bounding box center [228, 311] width 306 height 33
click at [133, 339] on input "search" at bounding box center [225, 342] width 299 height 15
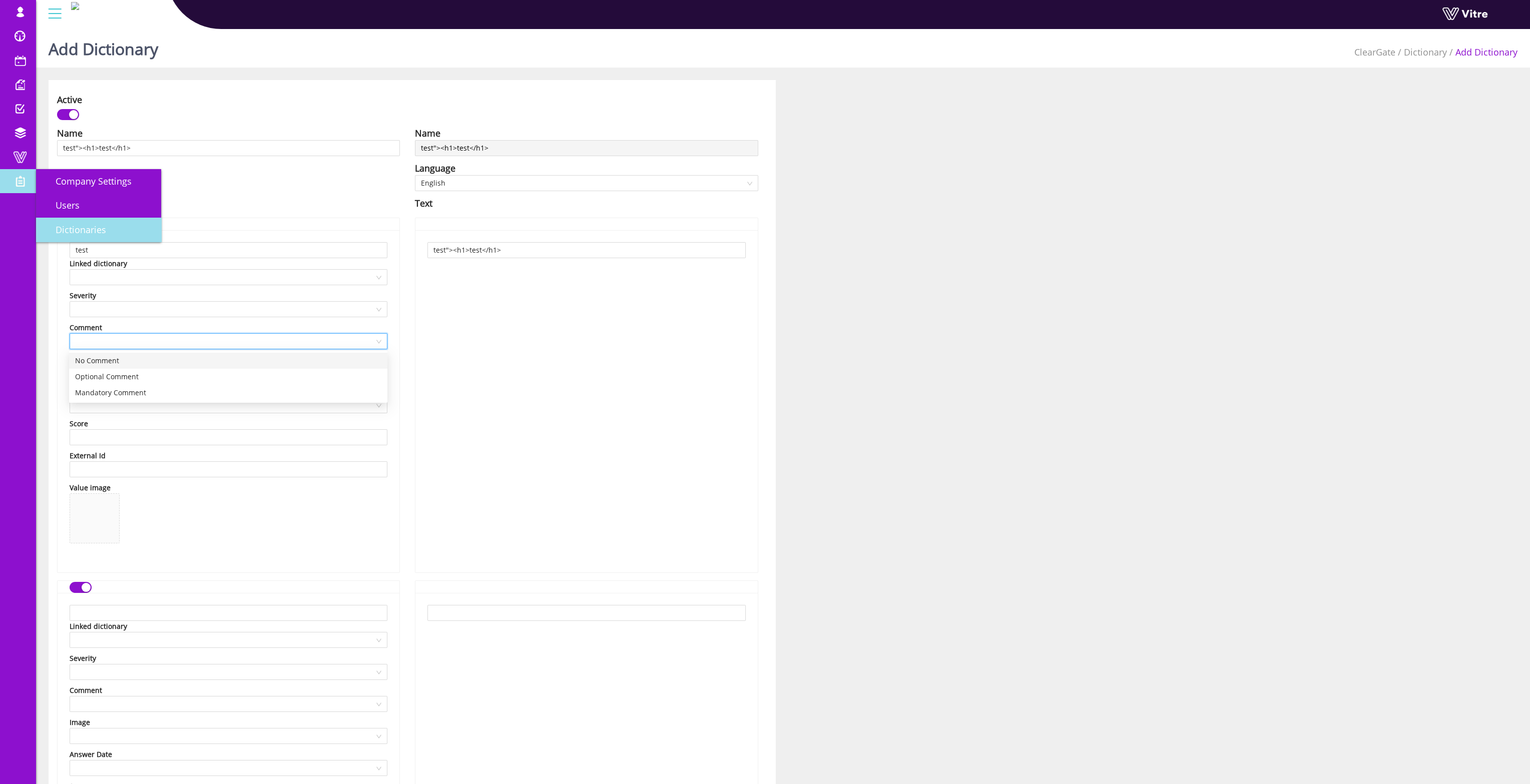
click at [68, 236] on link "Dictionaries" at bounding box center [99, 229] width 125 height 24
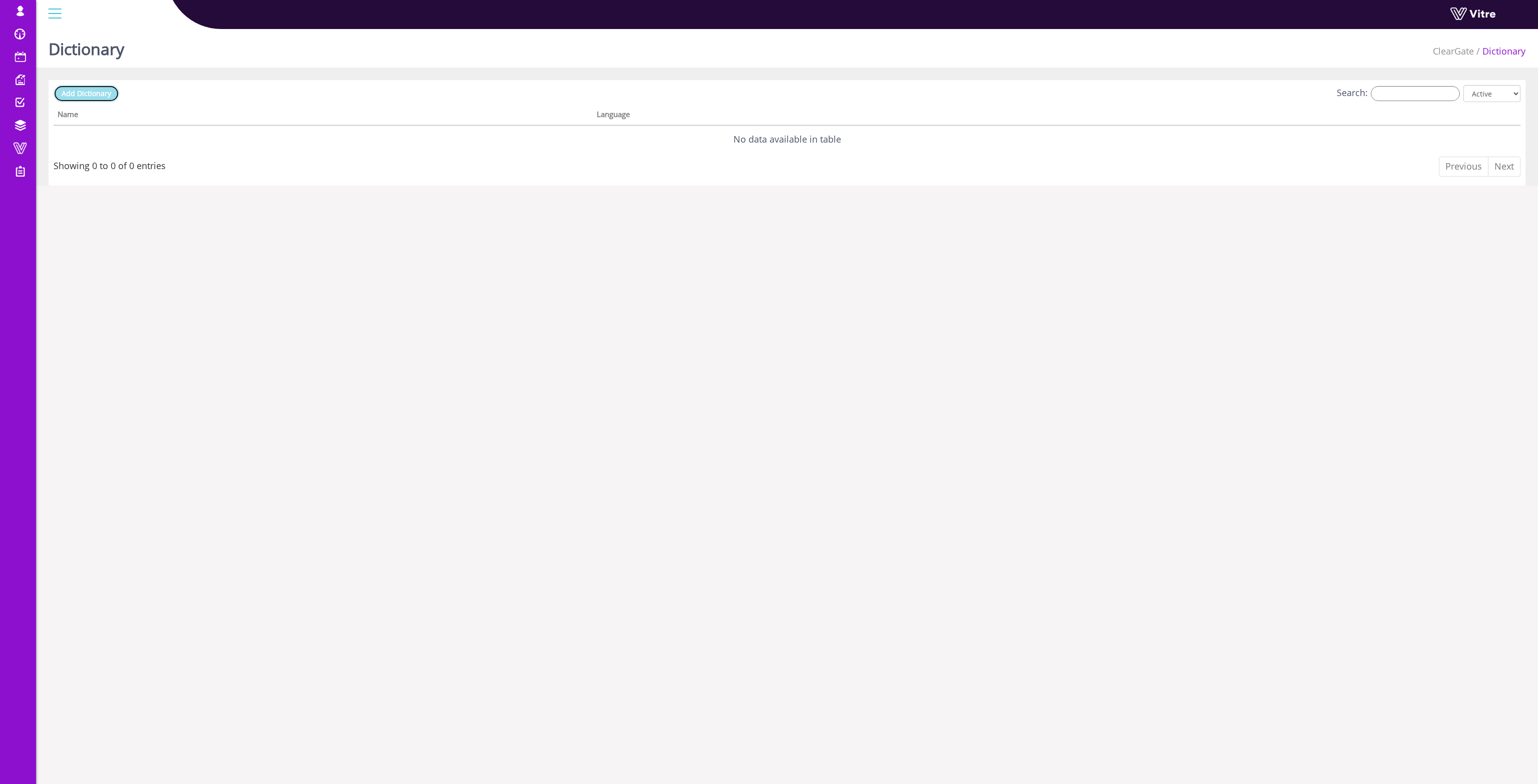
click at [82, 92] on span "Add Dictionary" at bounding box center [86, 94] width 50 height 10
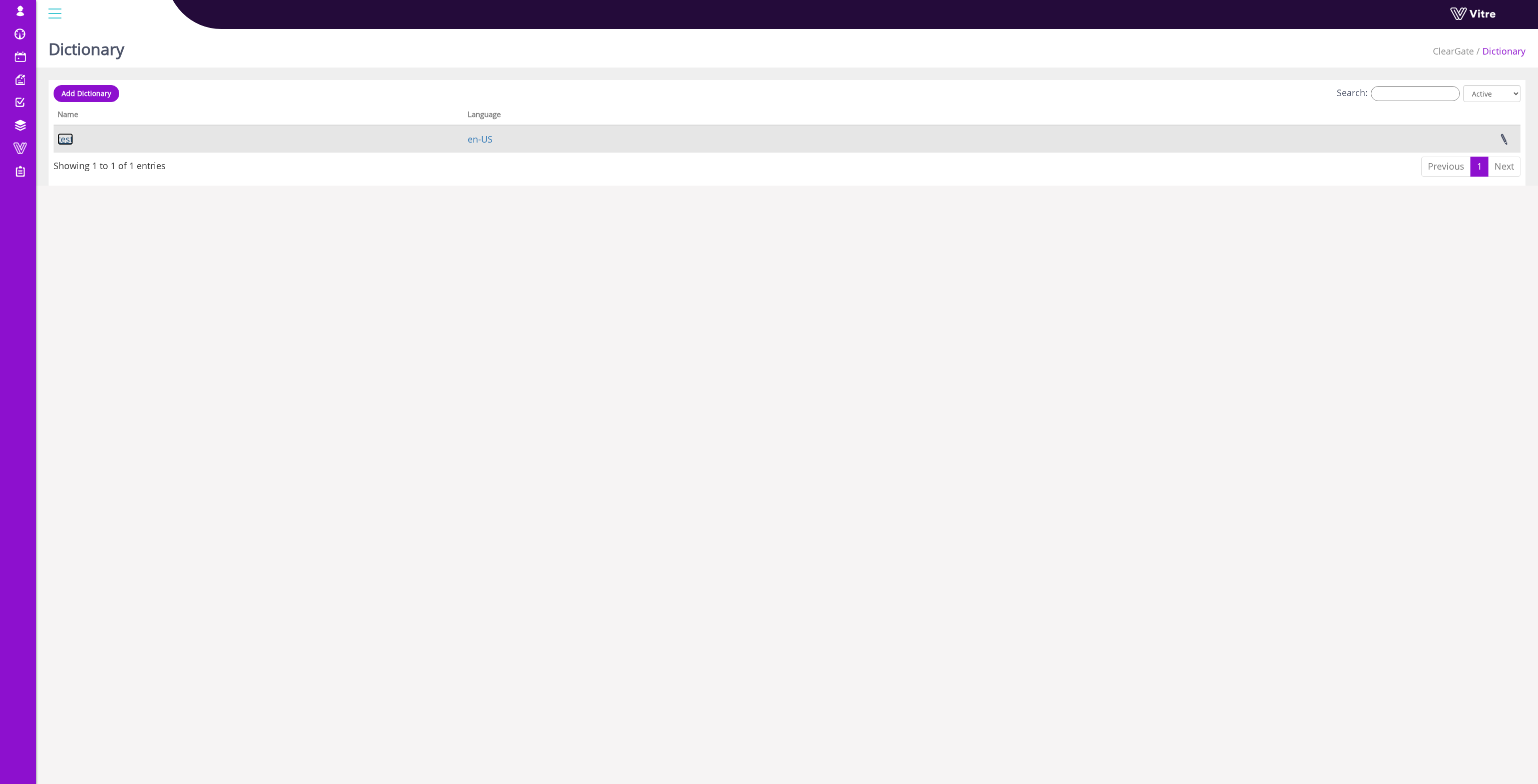
click at [64, 141] on link "test" at bounding box center [65, 139] width 15 height 12
click at [1504, 136] on link at bounding box center [1504, 140] width 25 height 27
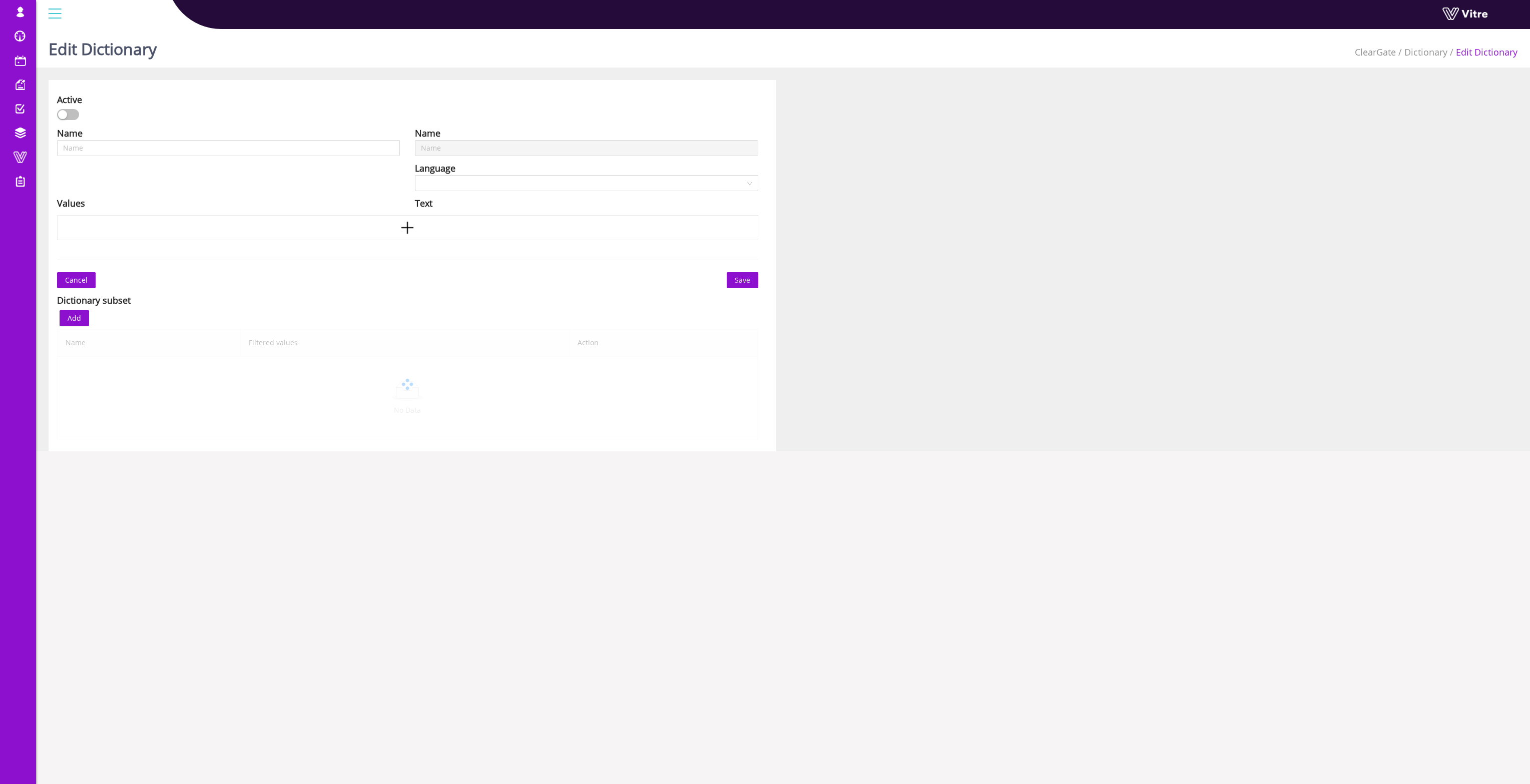
click at [263, 139] on div "Name" at bounding box center [229, 133] width 343 height 14
type input "test"
click at [82, 319] on button "Add" at bounding box center [74, 318] width 30 height 16
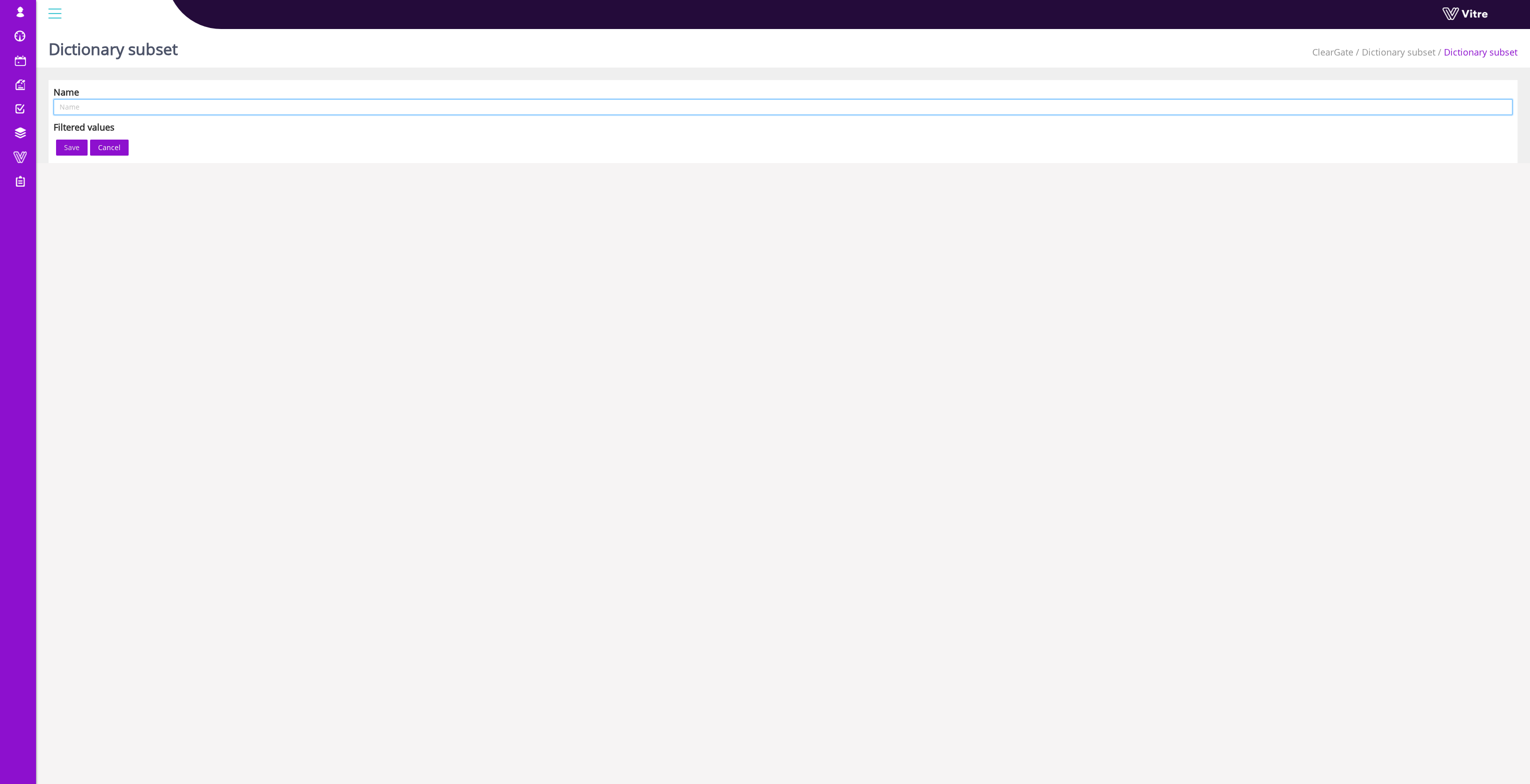
click at [97, 101] on input "text" at bounding box center [783, 107] width 1459 height 16
type input "aaaaaaa"
click at [74, 146] on span "Save" at bounding box center [72, 147] width 15 height 11
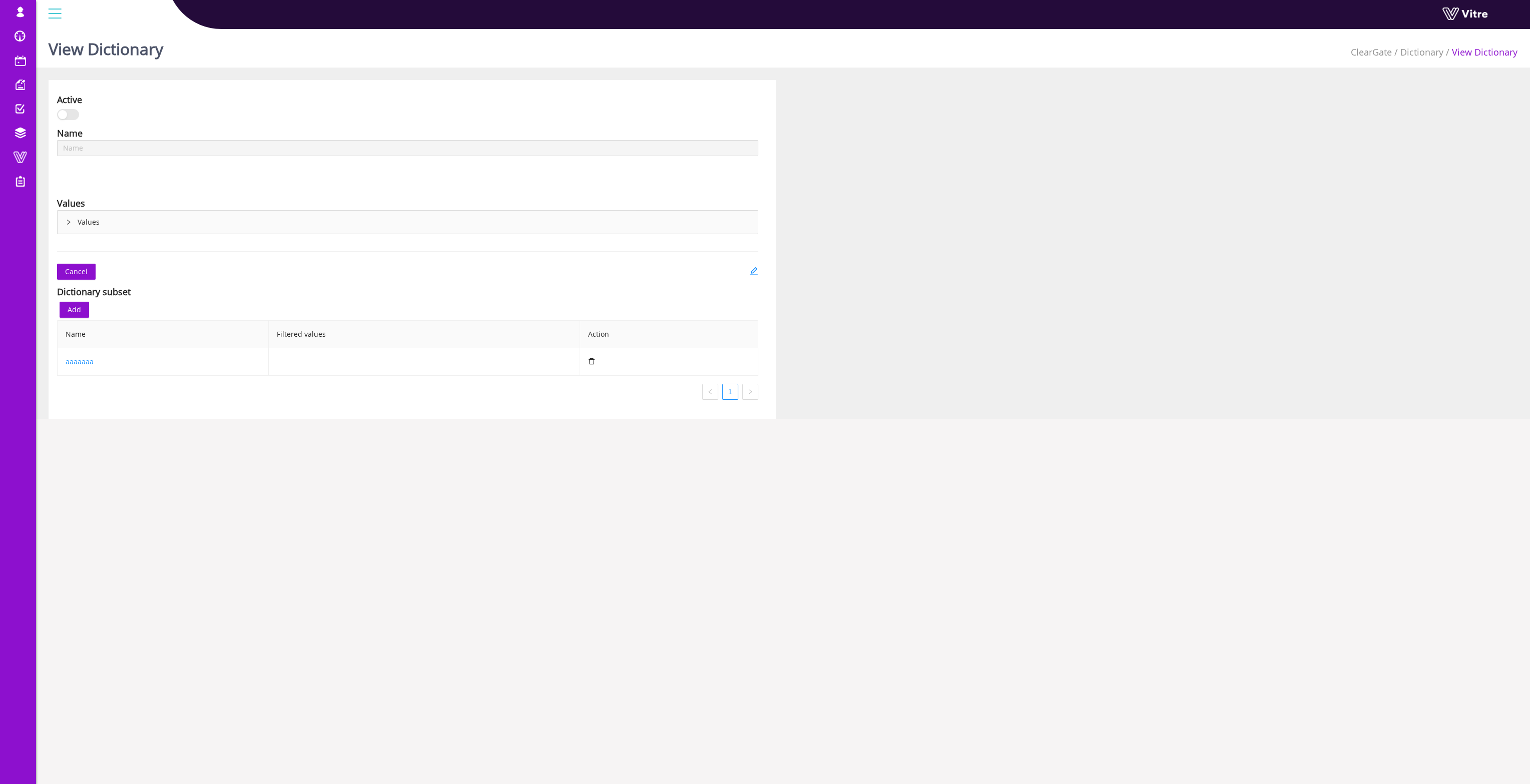
type input "test"
click at [78, 196] on link "Users" at bounding box center [99, 205] width 125 height 24
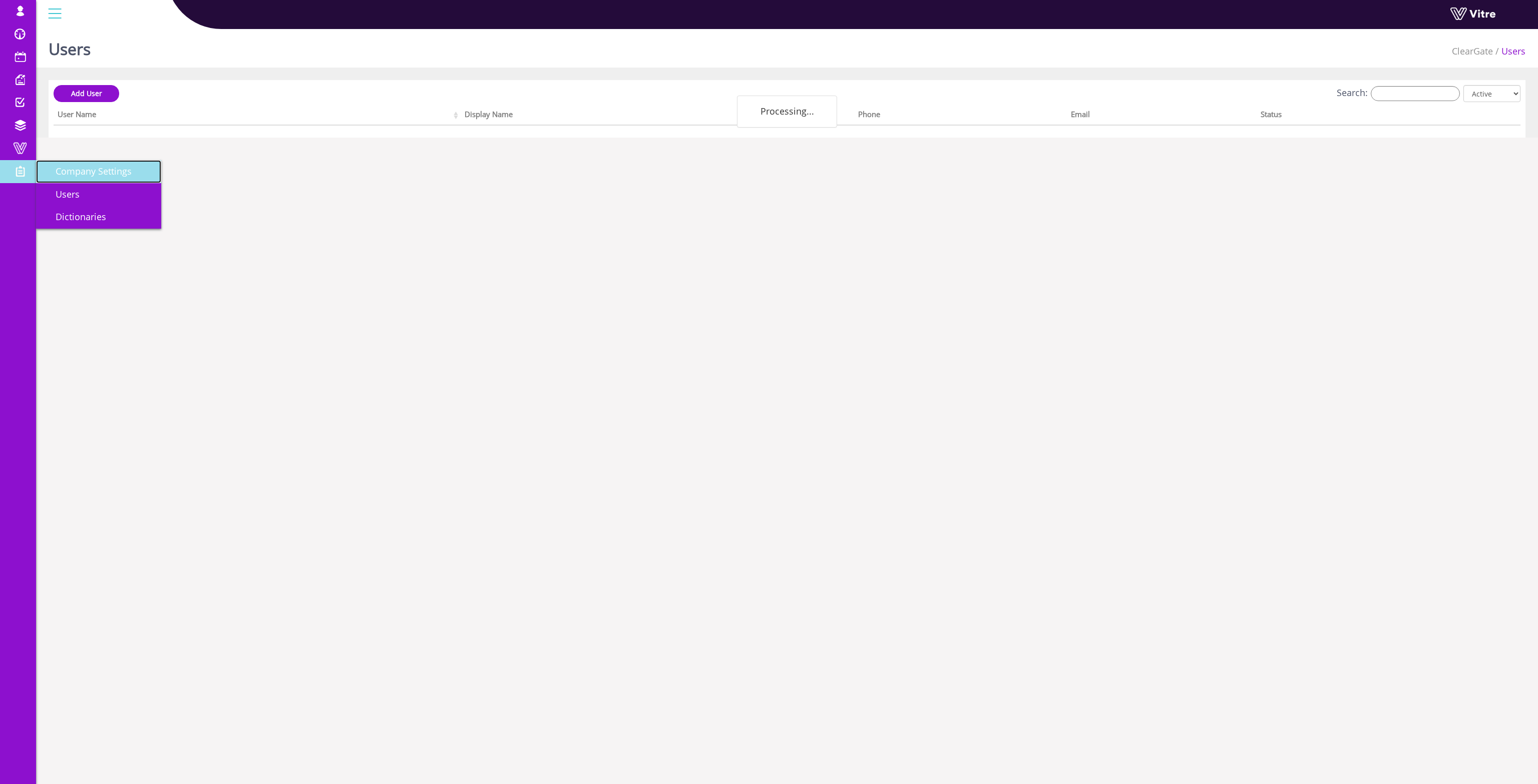
click at [84, 177] on span "Company Settings" at bounding box center [87, 171] width 88 height 12
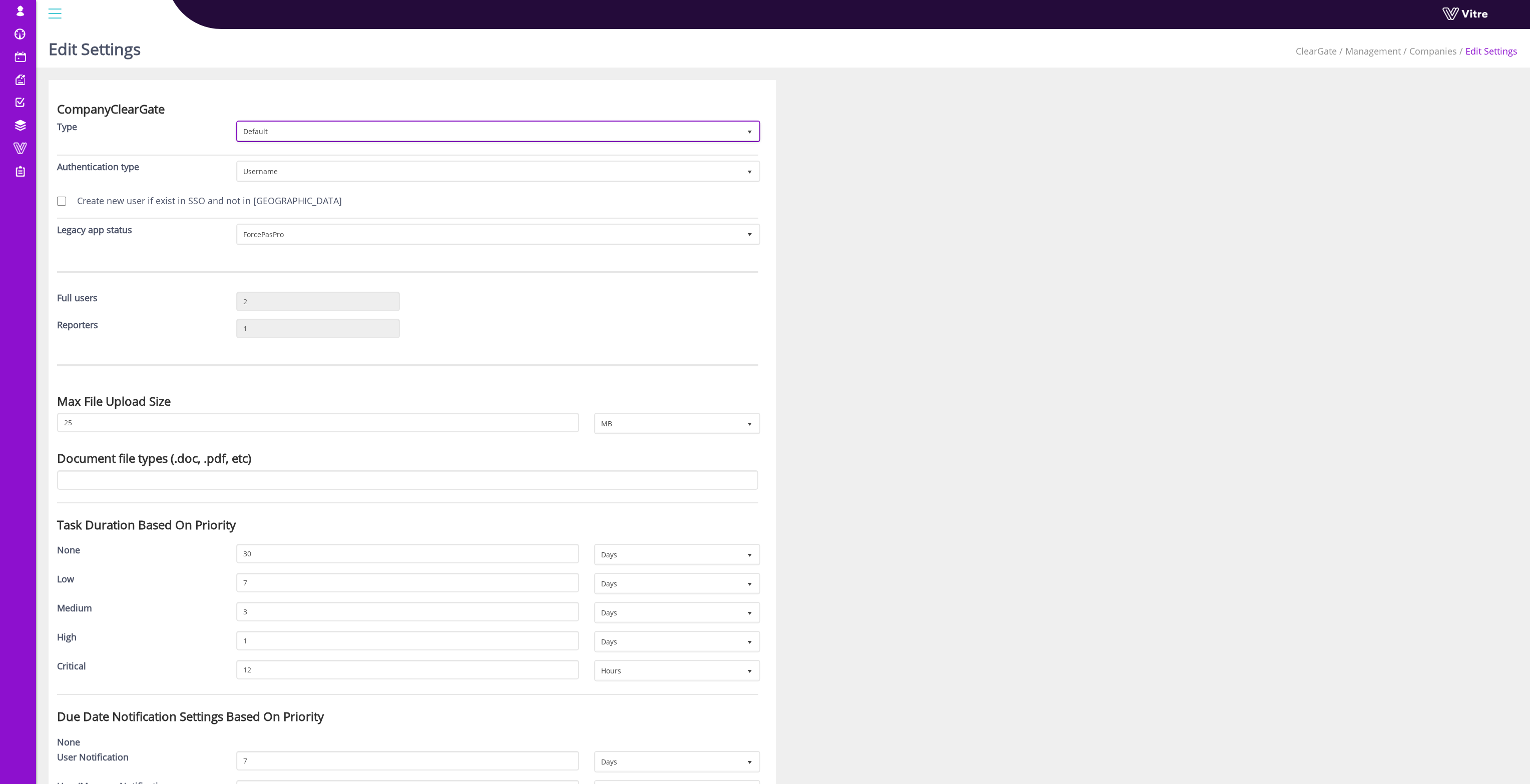
click at [273, 128] on span "Default" at bounding box center [488, 131] width 503 height 18
click at [270, 170] on li "Covid19" at bounding box center [497, 170] width 521 height 17
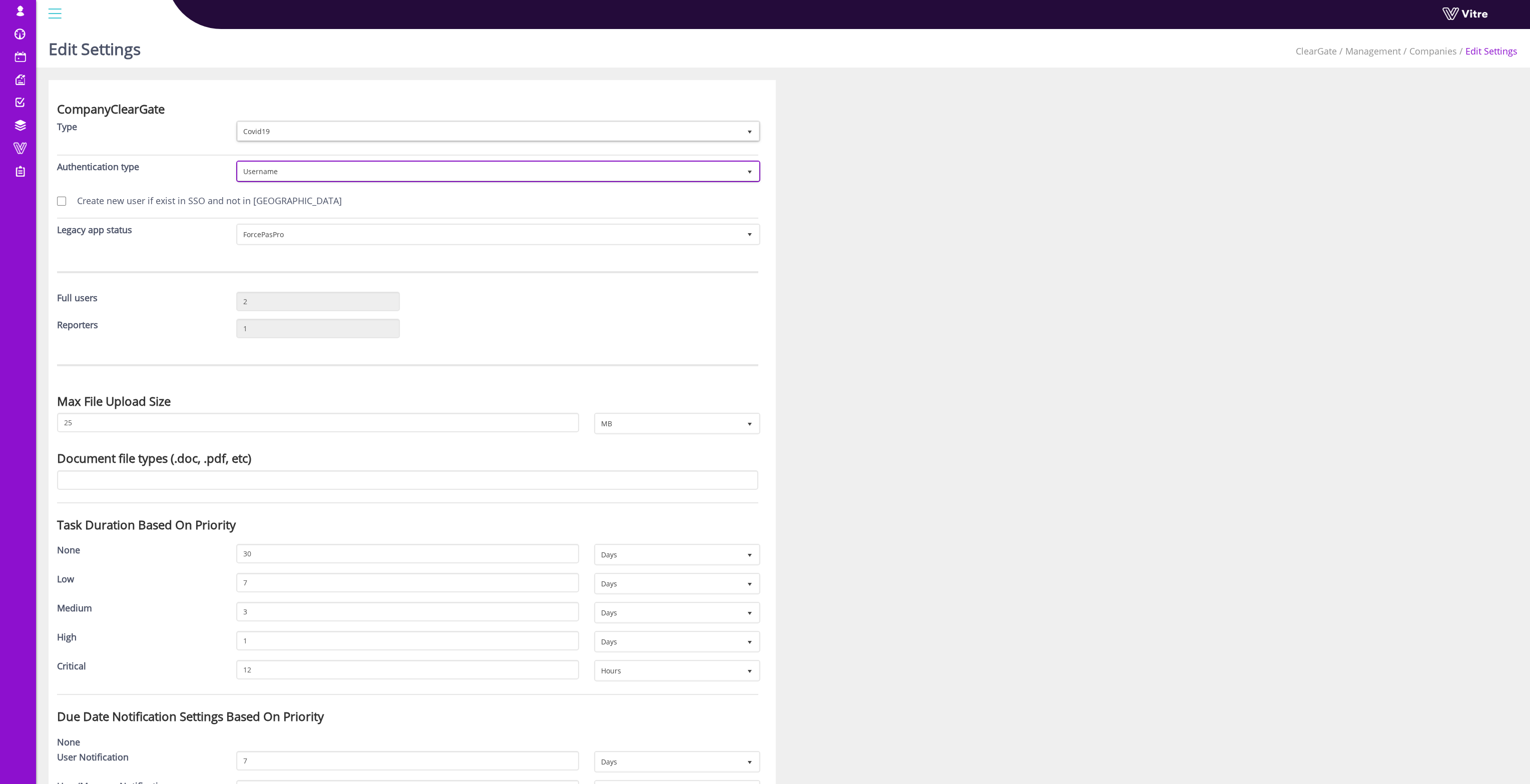
click at [270, 173] on span "Username" at bounding box center [488, 170] width 503 height 18
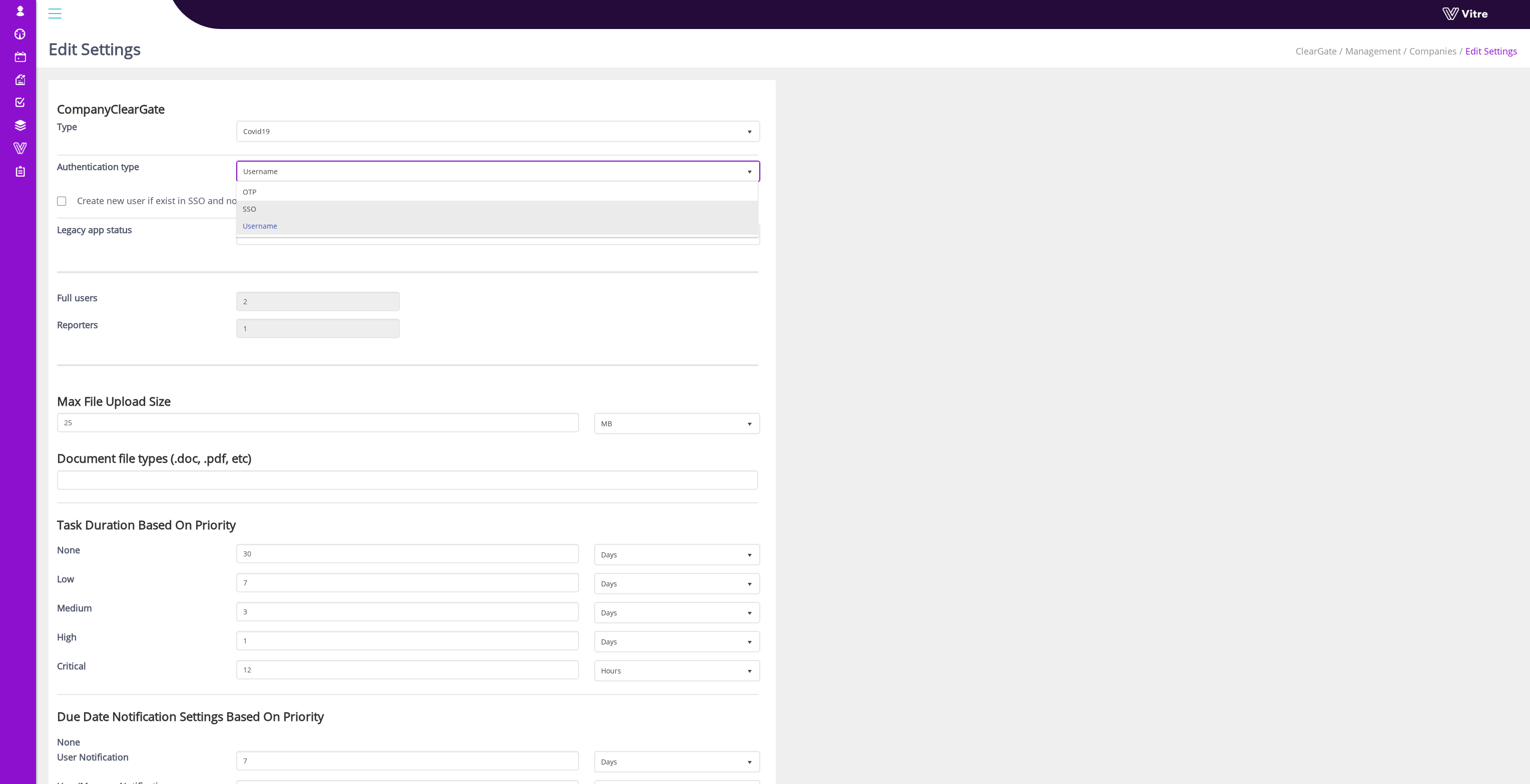
click at [270, 192] on li "OTP" at bounding box center [497, 192] width 521 height 17
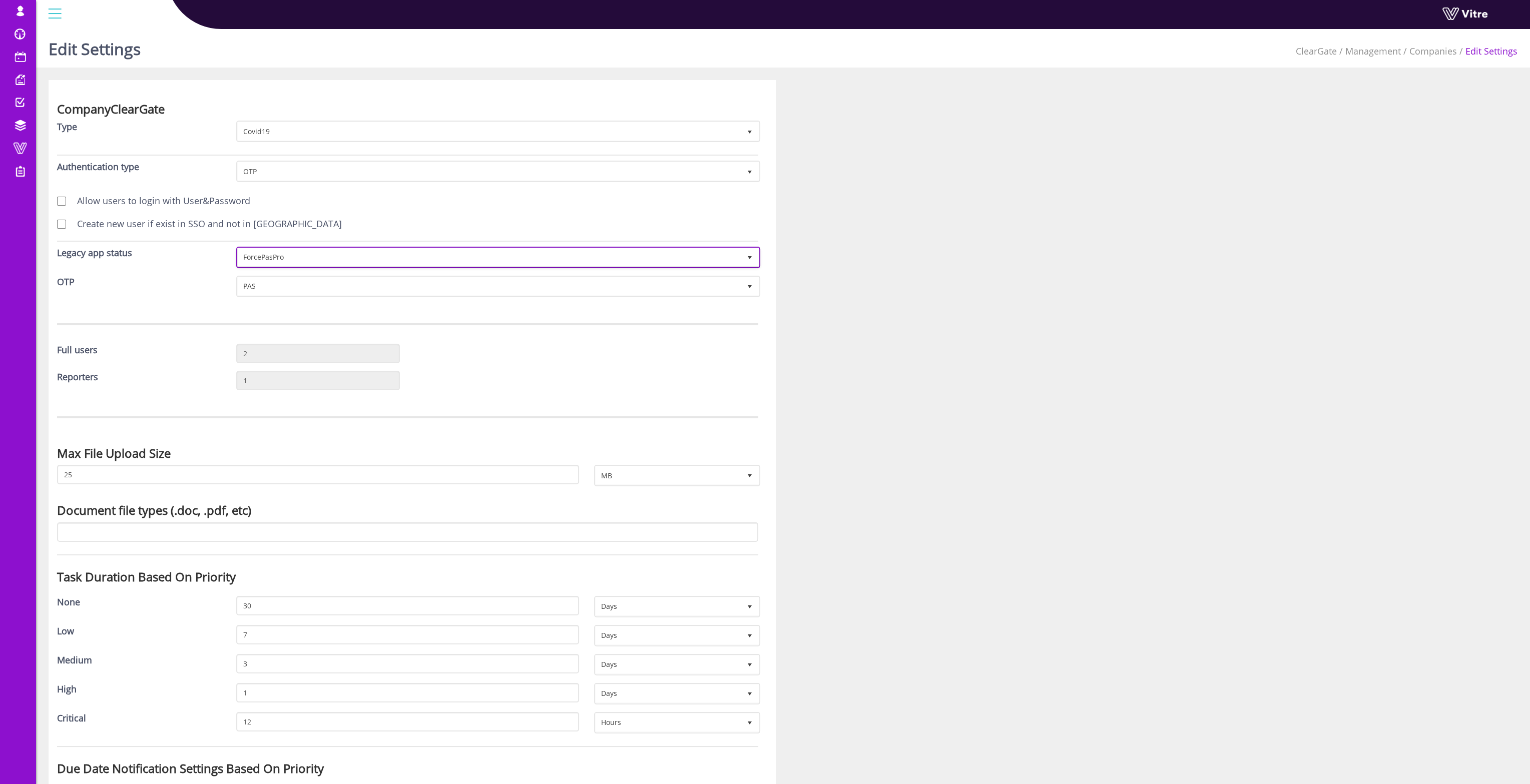
click at [257, 254] on span "ForcePasPro" at bounding box center [488, 257] width 503 height 18
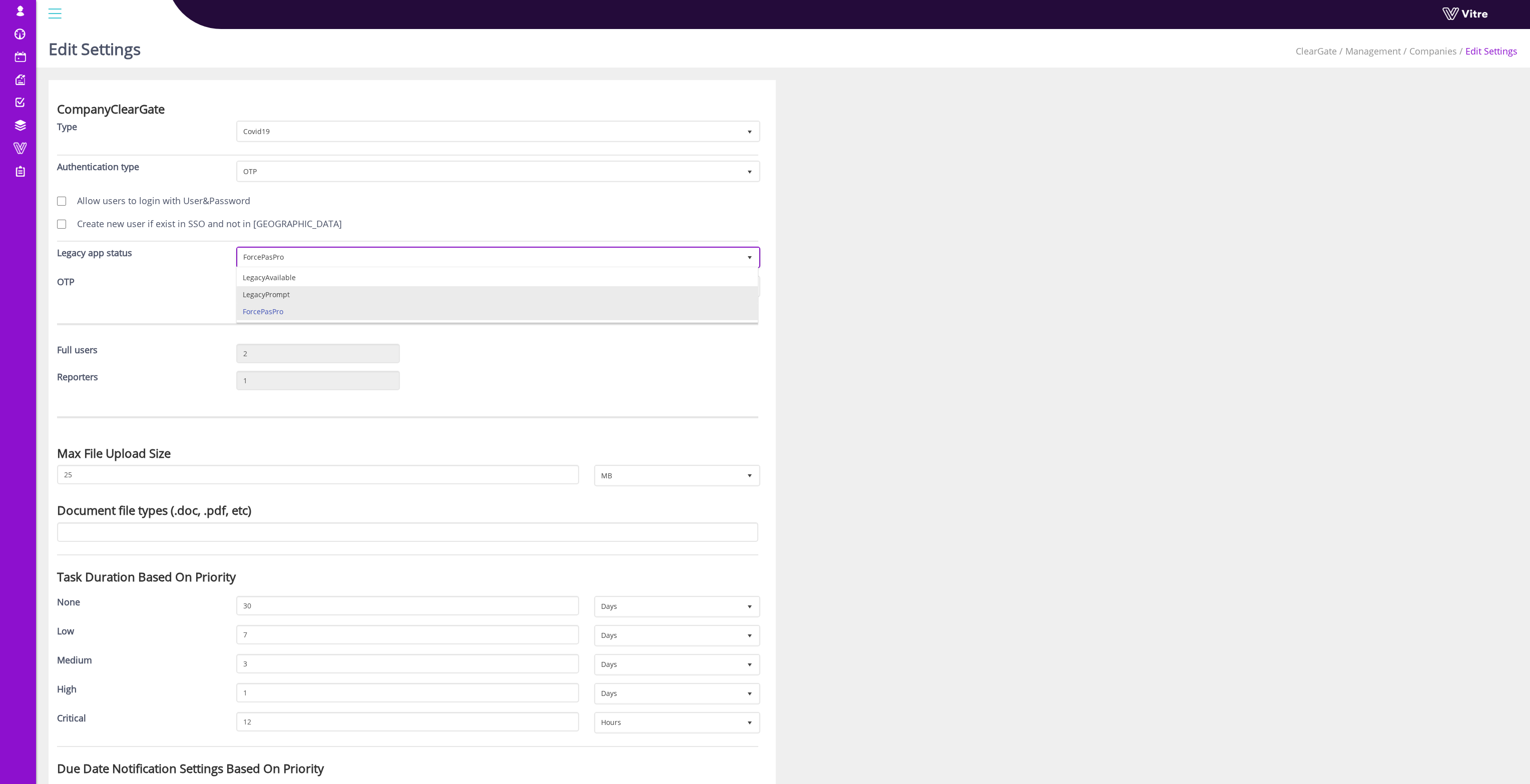
click at [300, 288] on li "LegacyPrompt" at bounding box center [497, 295] width 521 height 17
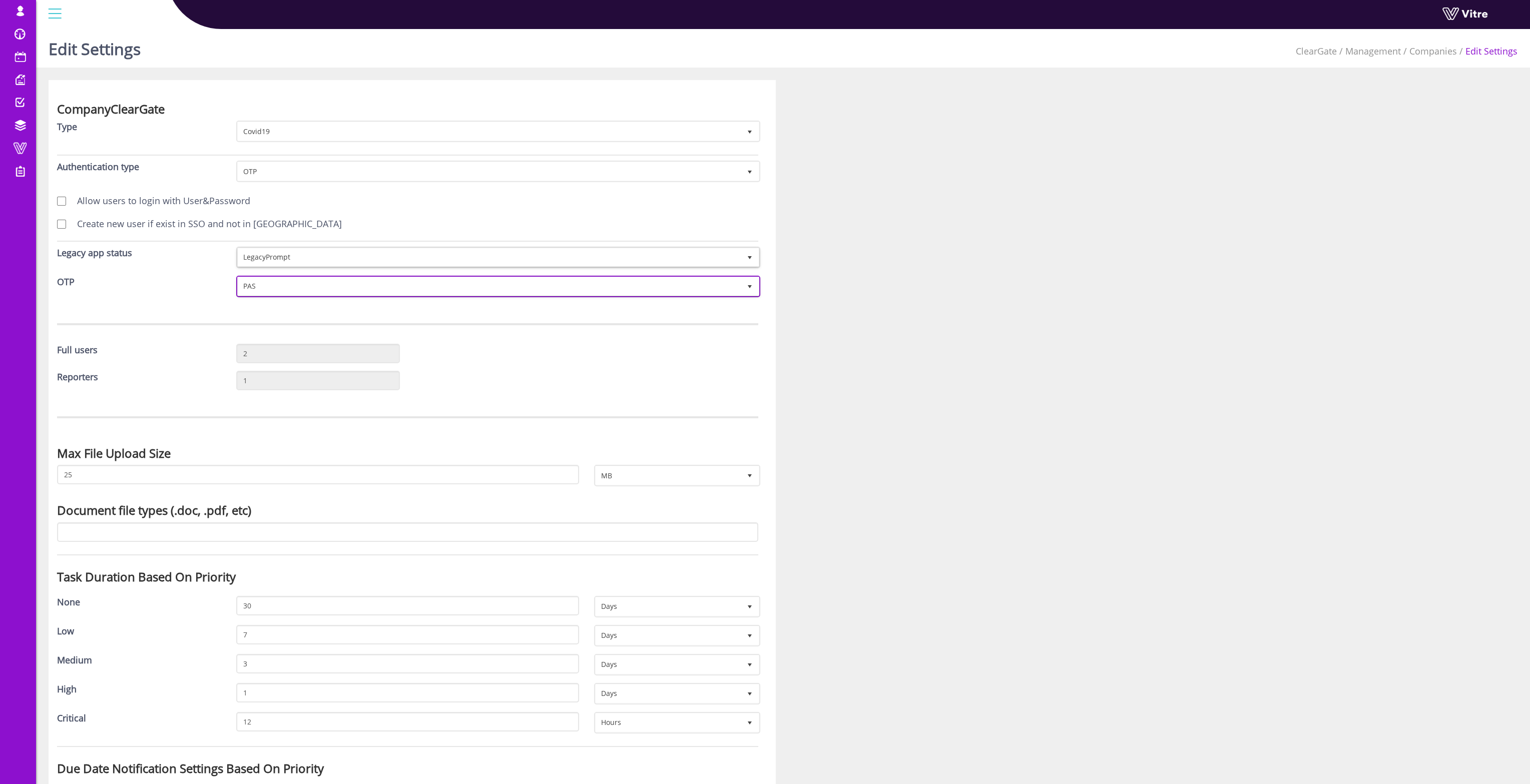
click at [300, 288] on span "PAS" at bounding box center [488, 286] width 503 height 18
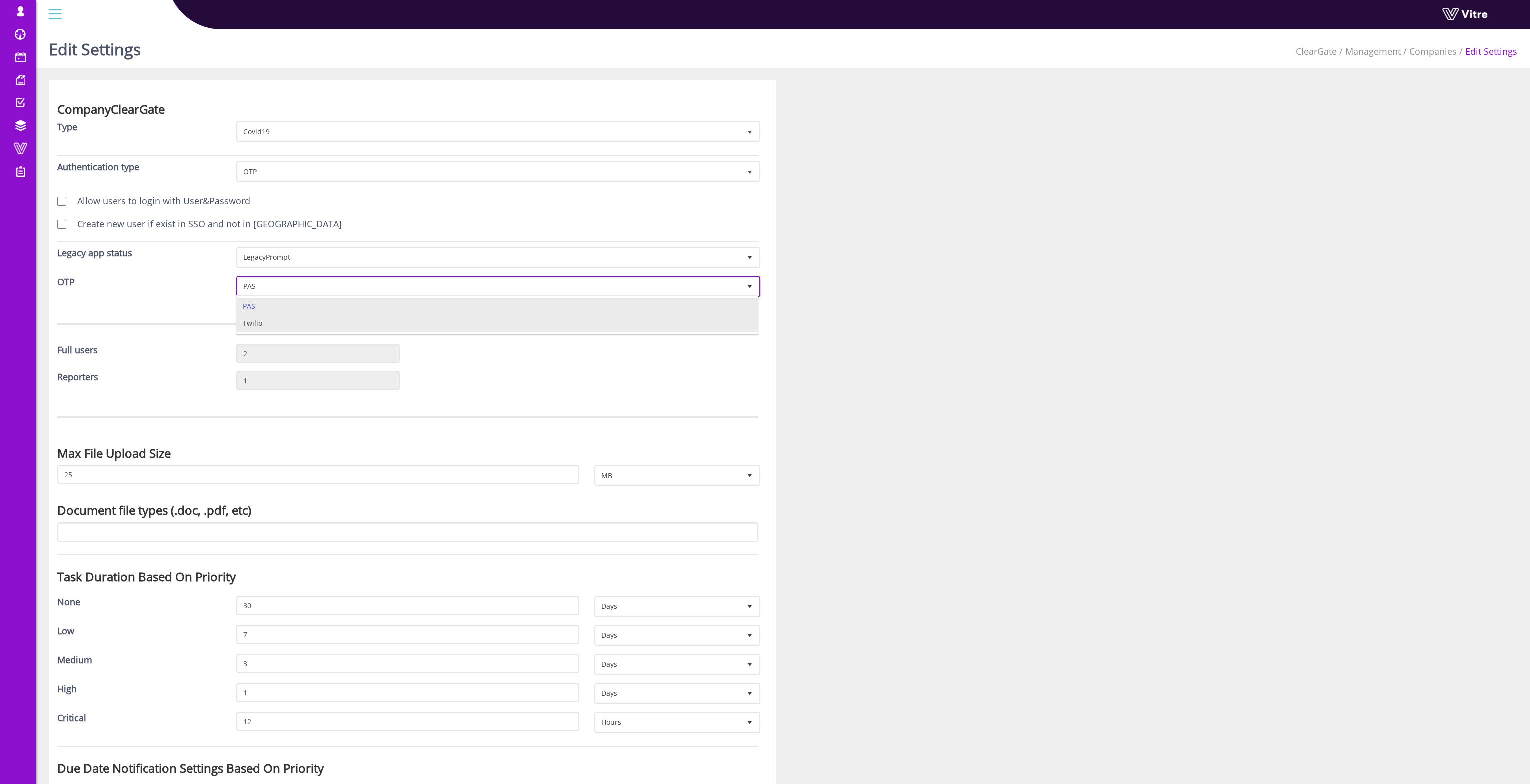
click at [282, 320] on li "Twilio" at bounding box center [497, 324] width 521 height 17
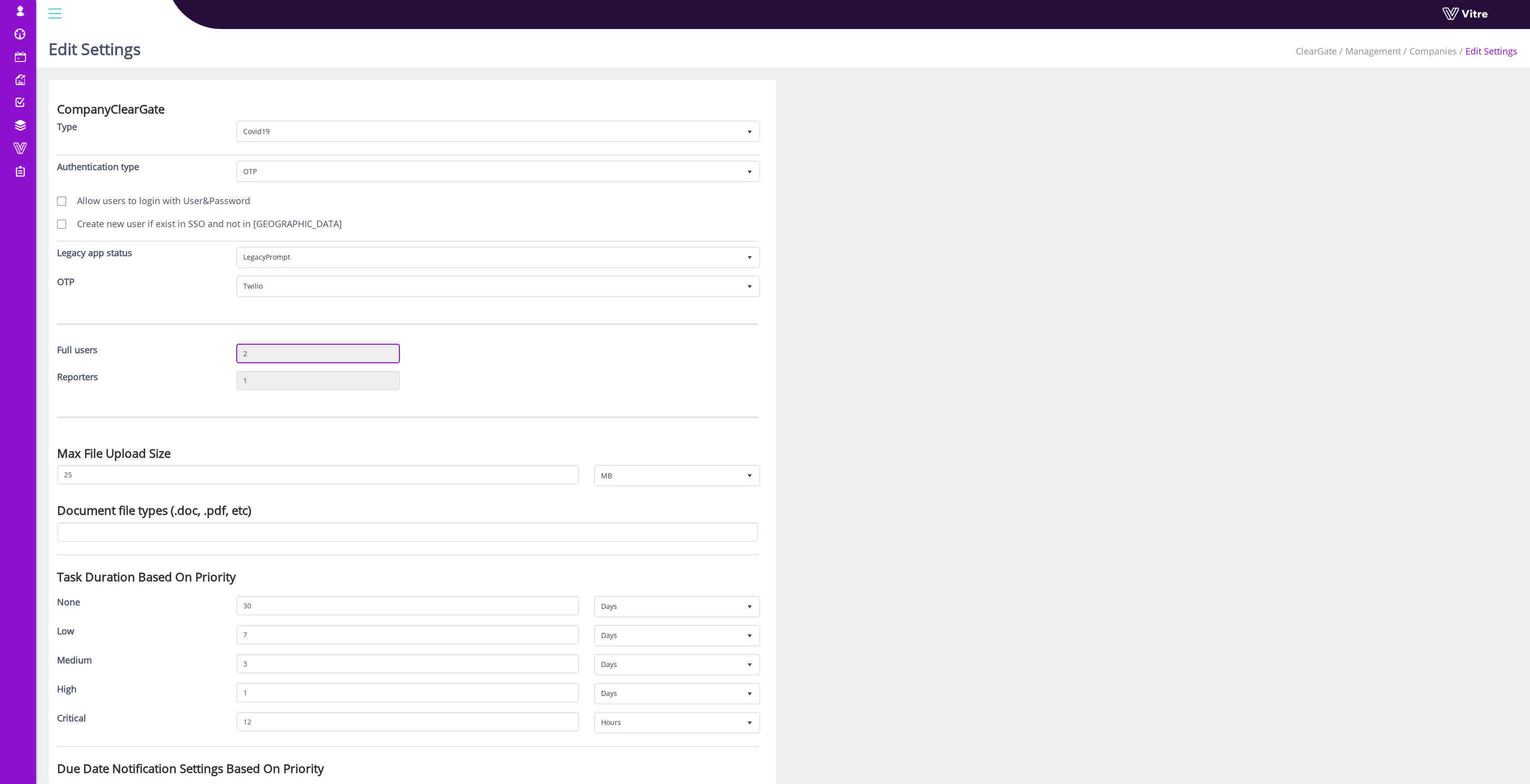
click at [256, 349] on input "2" at bounding box center [318, 353] width 164 height 19
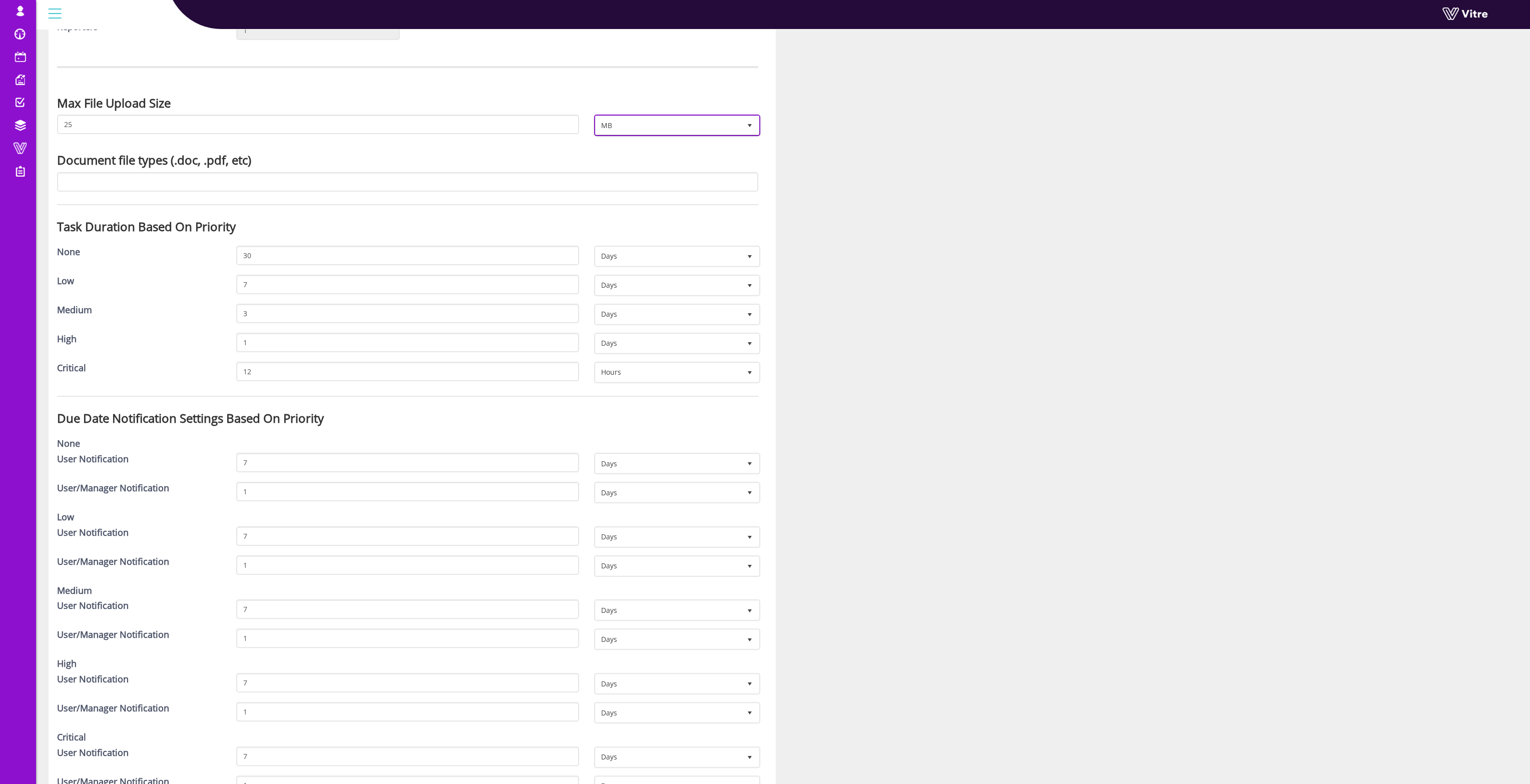
click at [653, 127] on span "MB" at bounding box center [668, 124] width 146 height 18
click at [651, 119] on span "MB" at bounding box center [668, 124] width 146 height 18
drag, startPoint x: 936, startPoint y: 179, endPoint x: 539, endPoint y: 195, distance: 397.3
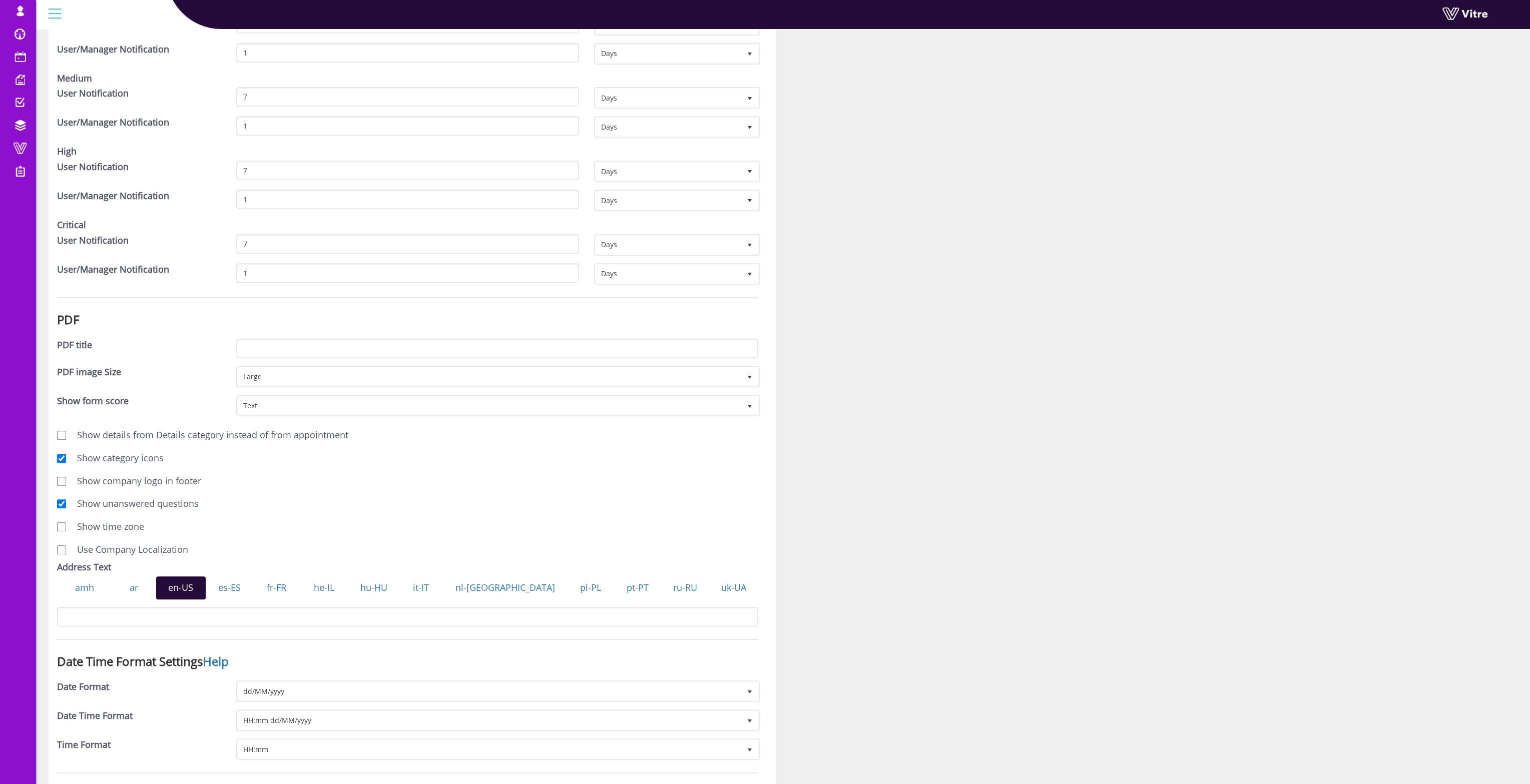
scroll to position [1001, 0]
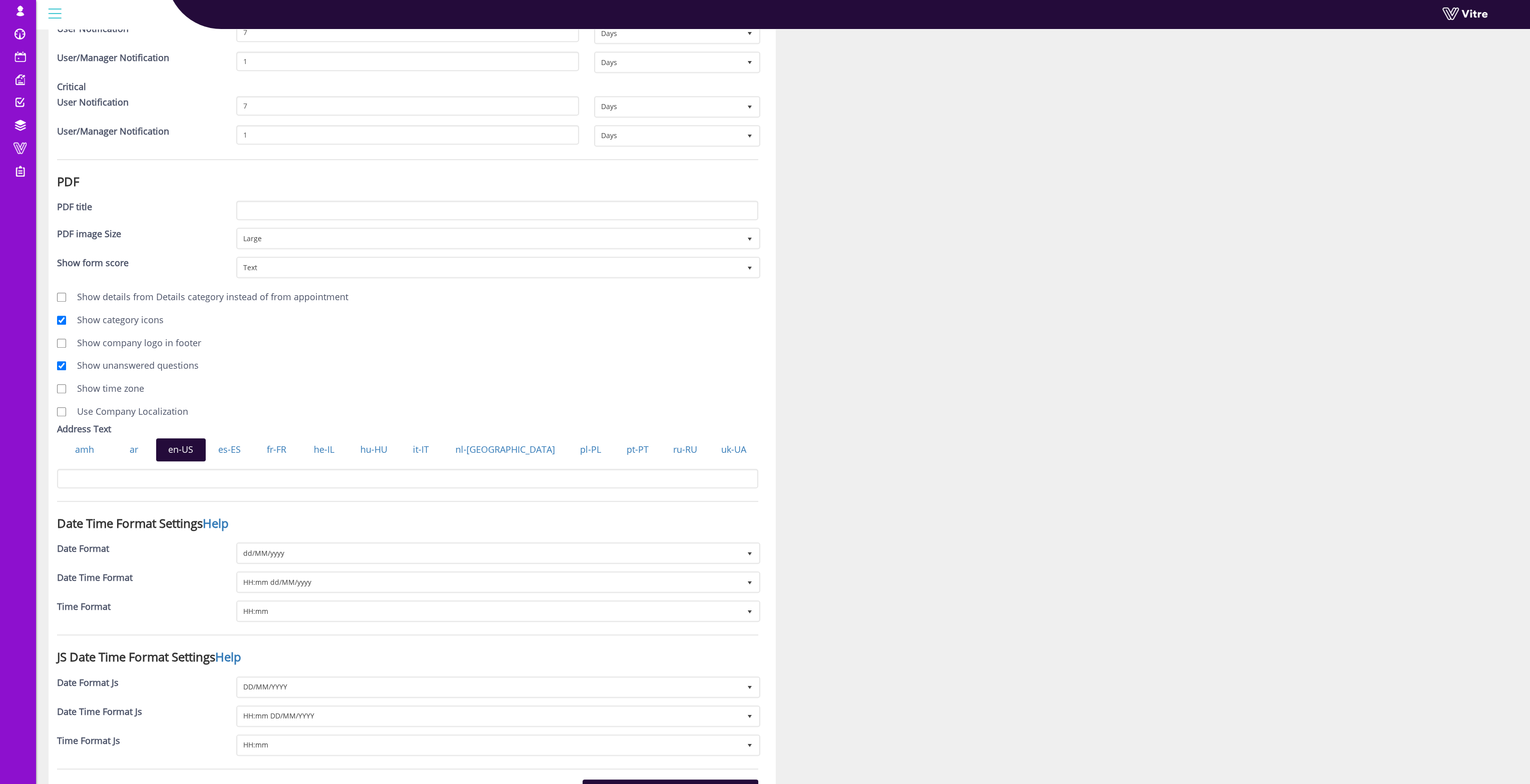
click at [222, 479] on div "Address Text amh ar en-US es-ES fr-FR he-IL hu-HU it-IT nl-NL pl-PL pt-PT ru-RU…" at bounding box center [408, 459] width 716 height 73
click at [283, 263] on span "Text" at bounding box center [488, 267] width 503 height 18
click at [957, 402] on div at bounding box center [1154, 711] width 742 height 3264
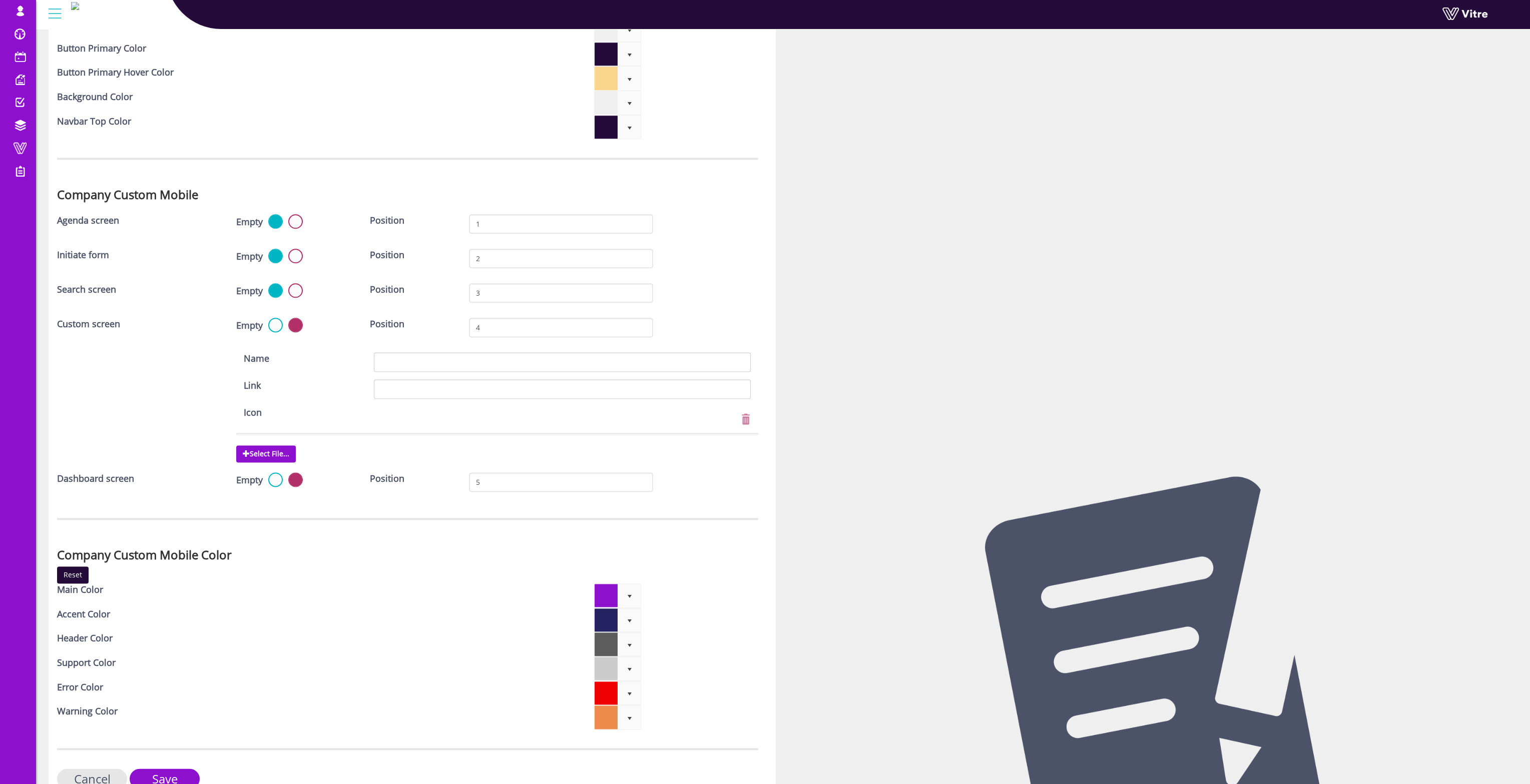
scroll to position [2553, 0]
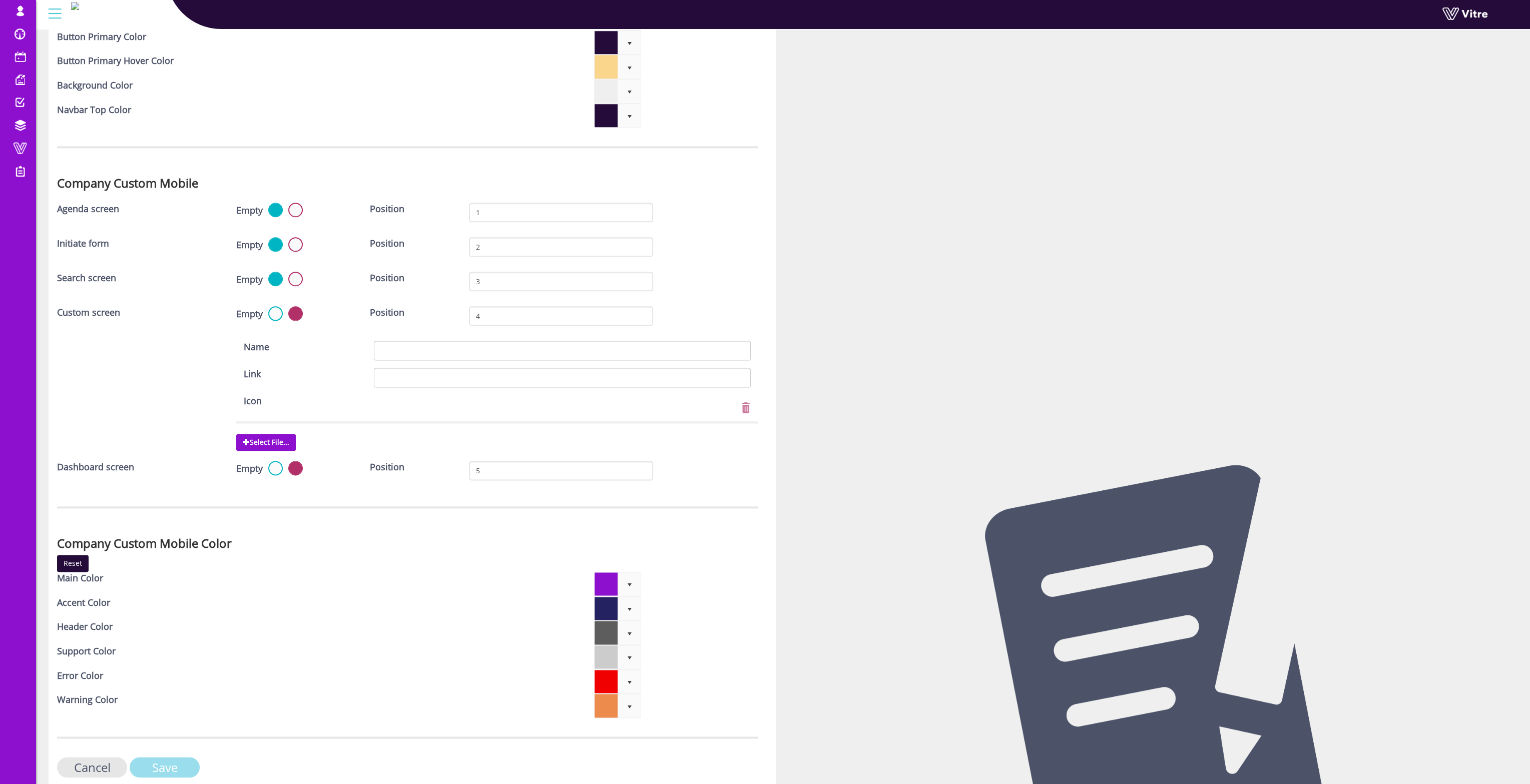
click at [141, 757] on input "Save" at bounding box center [164, 767] width 70 height 20
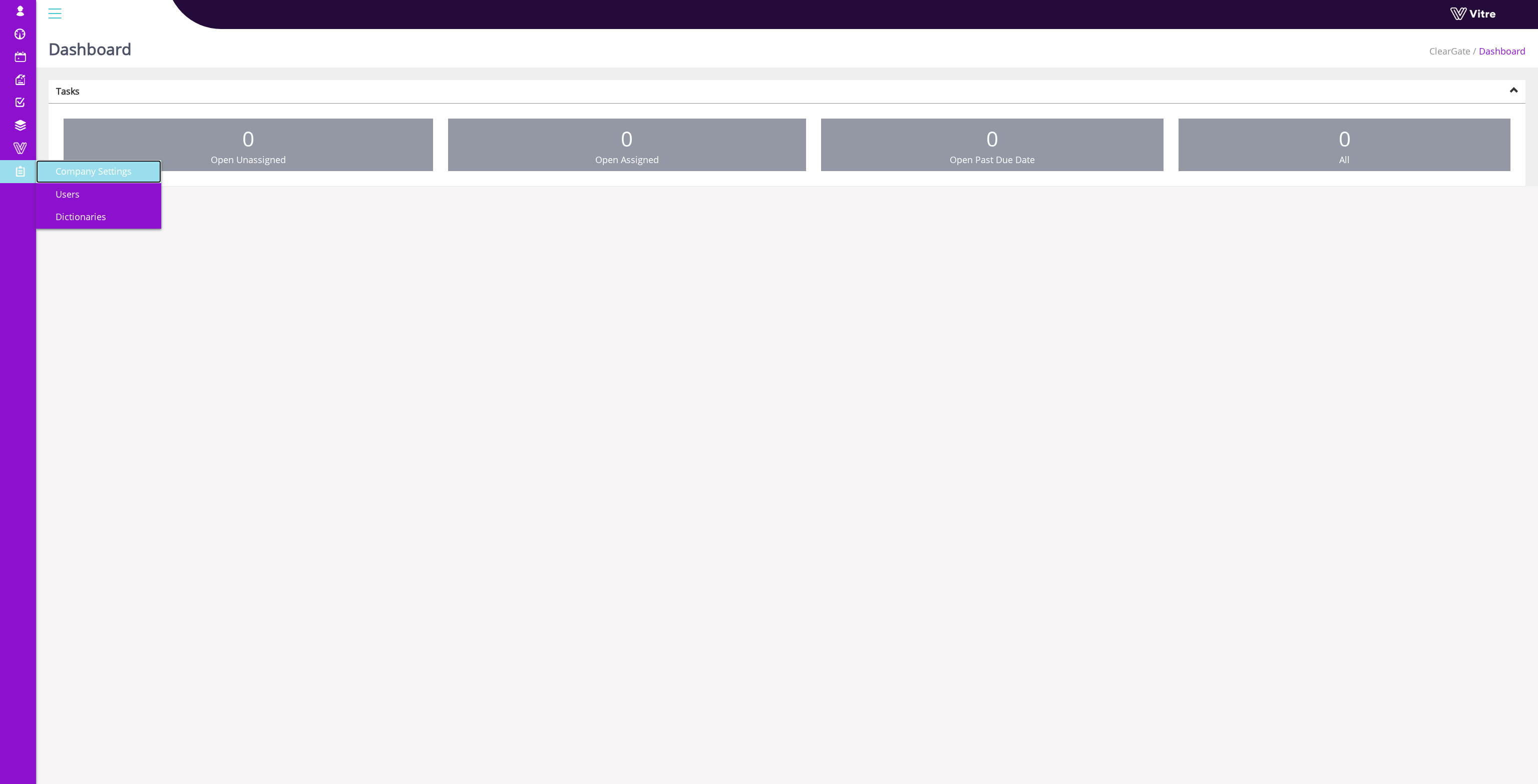
click at [62, 176] on span "Company Settings" at bounding box center [87, 171] width 88 height 12
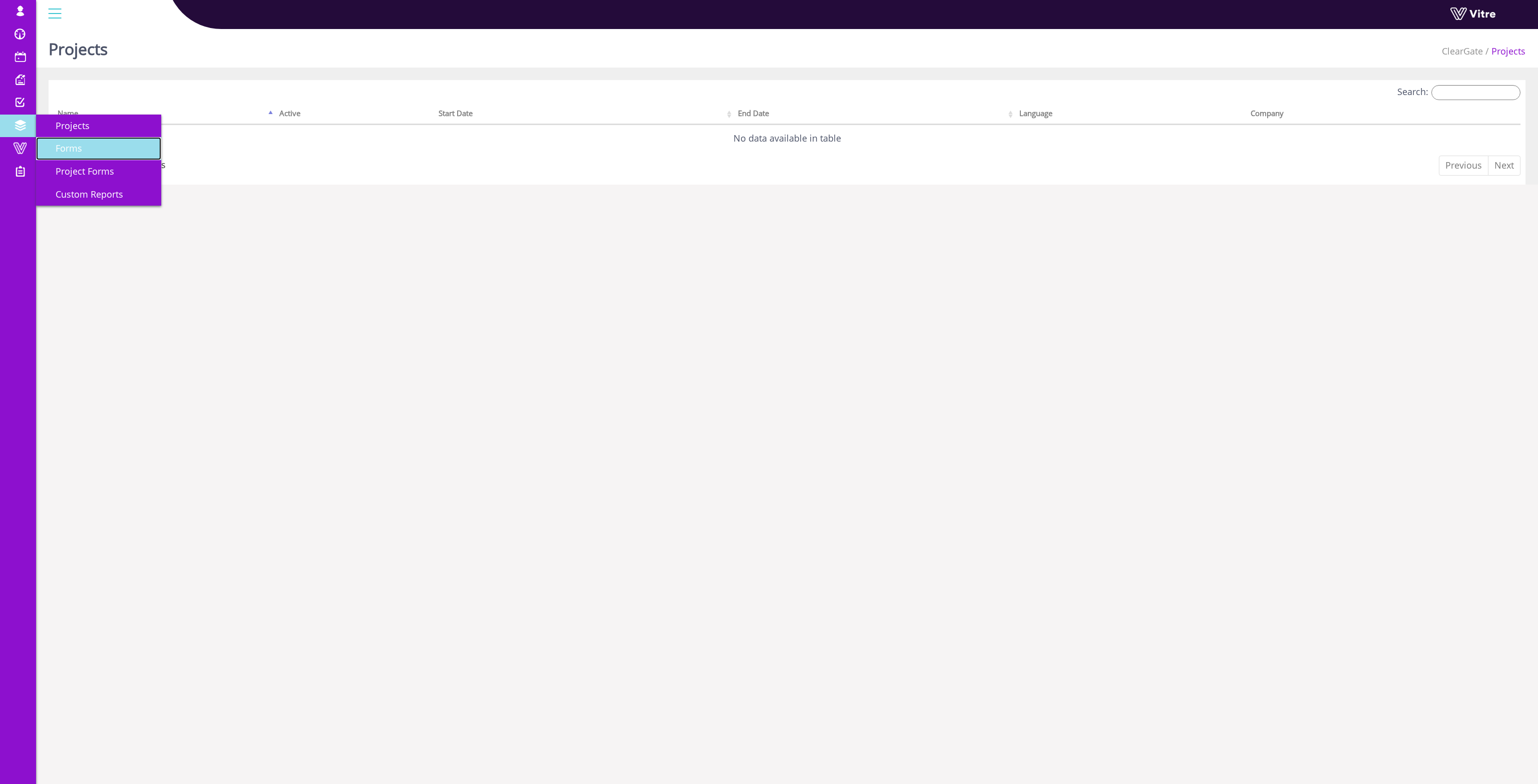
click at [71, 145] on span "Forms" at bounding box center [62, 147] width 38 height 12
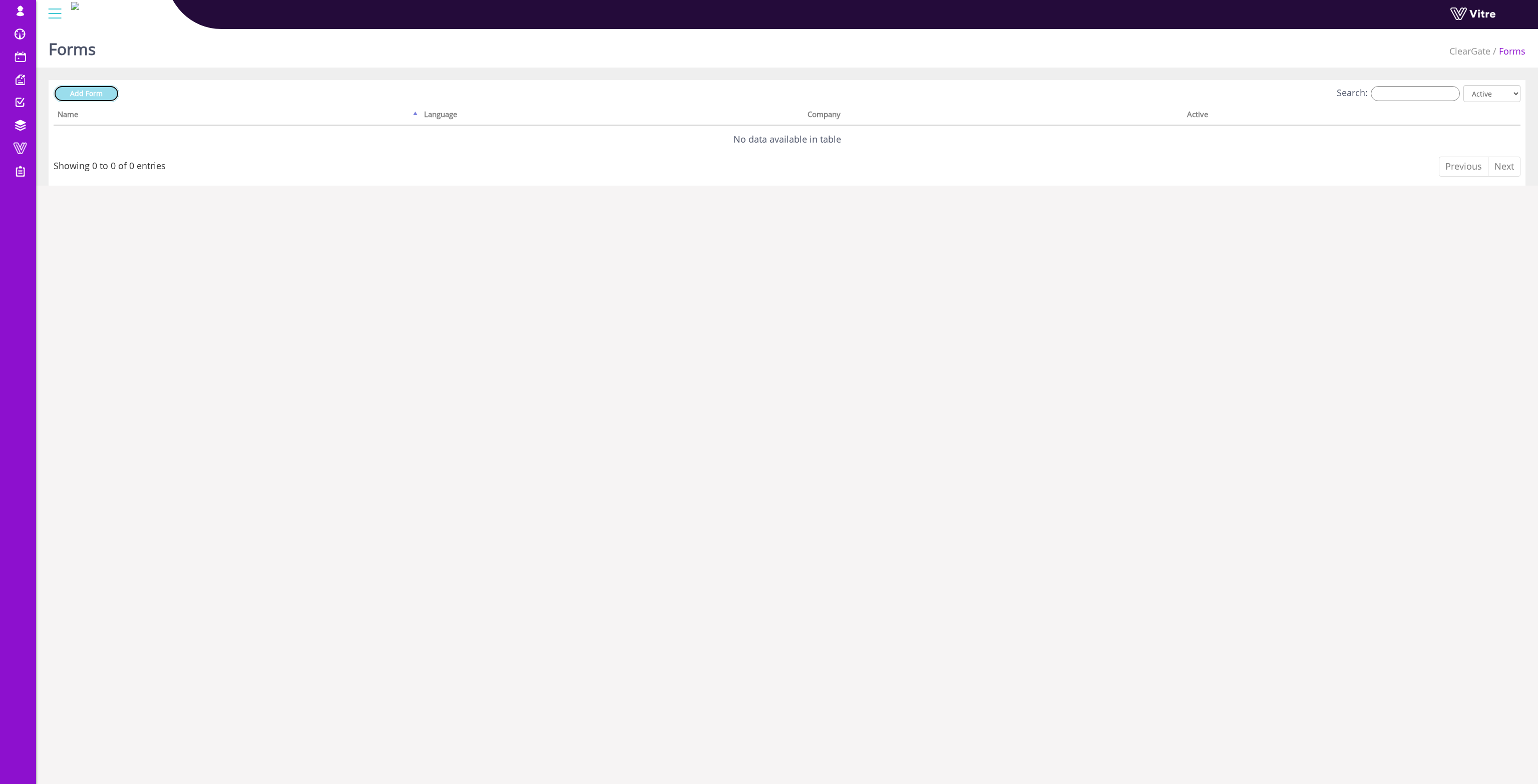
click at [107, 95] on link "Add Form" at bounding box center [86, 94] width 65 height 17
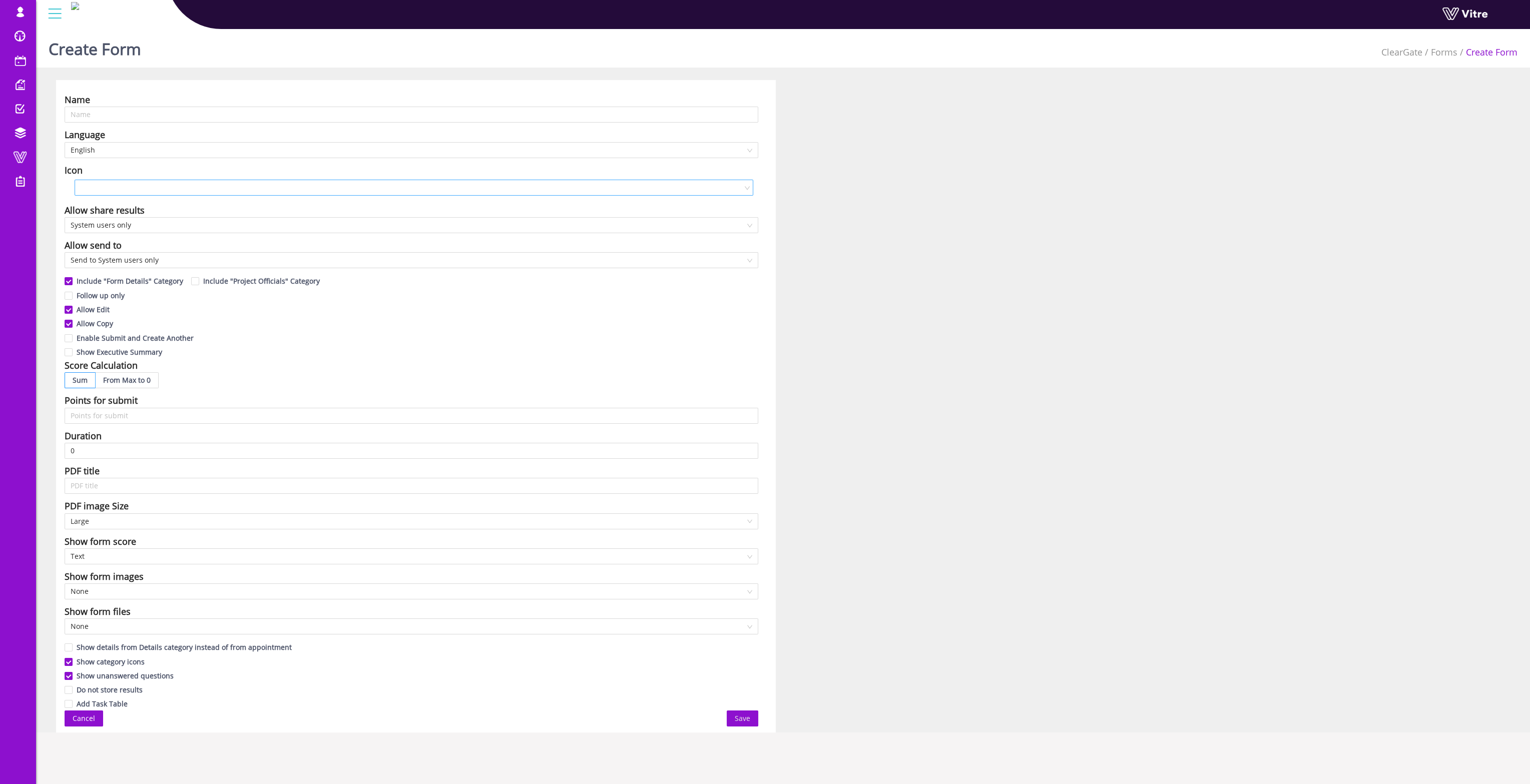
click at [157, 189] on input "search" at bounding box center [410, 188] width 660 height 15
click at [125, 277] on div "200" at bounding box center [425, 268] width 651 height 24
click at [95, 489] on input "text" at bounding box center [411, 485] width 694 height 16
click at [140, 261] on span "Send to System users only" at bounding box center [412, 260] width 682 height 15
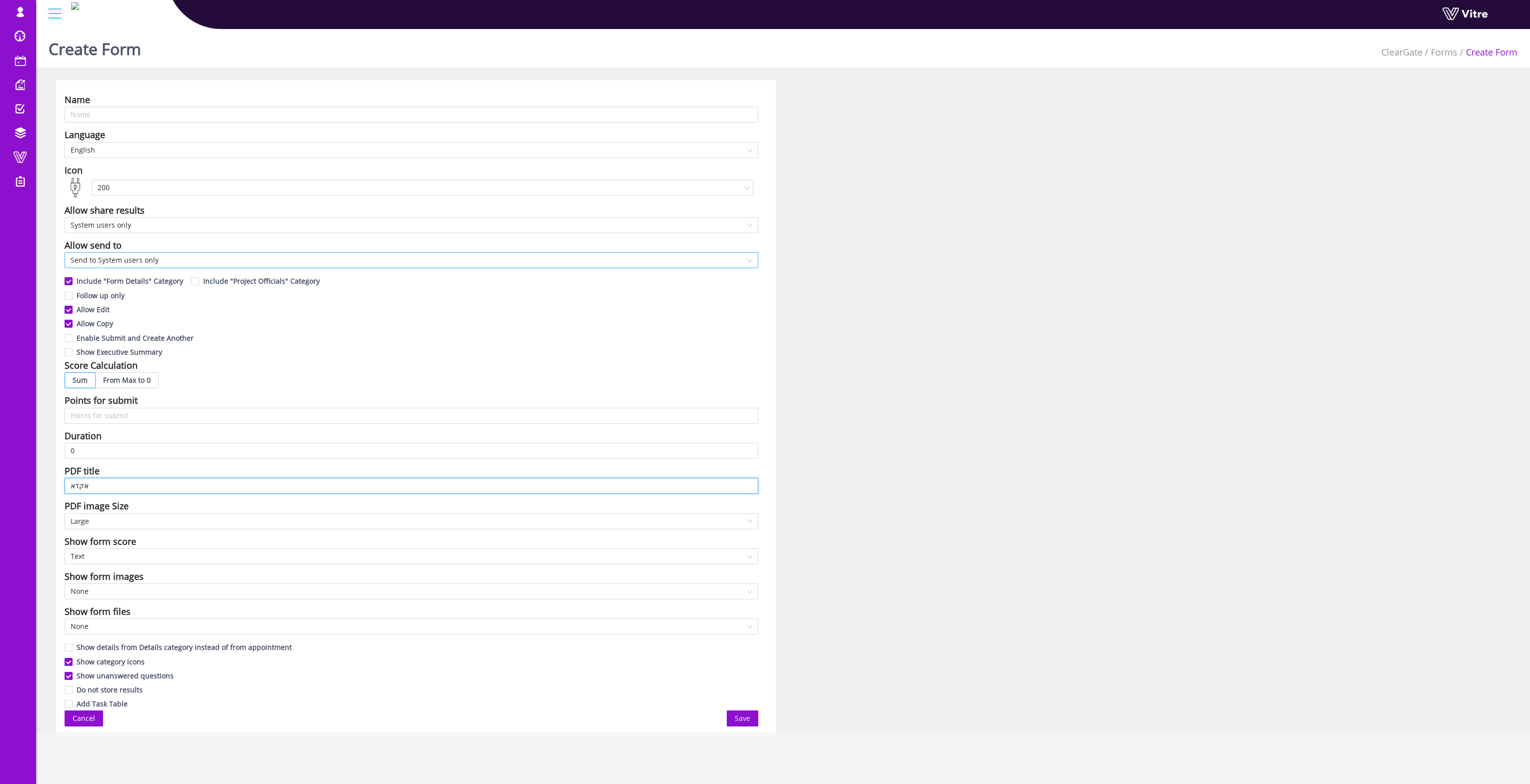
type input "אקדא"
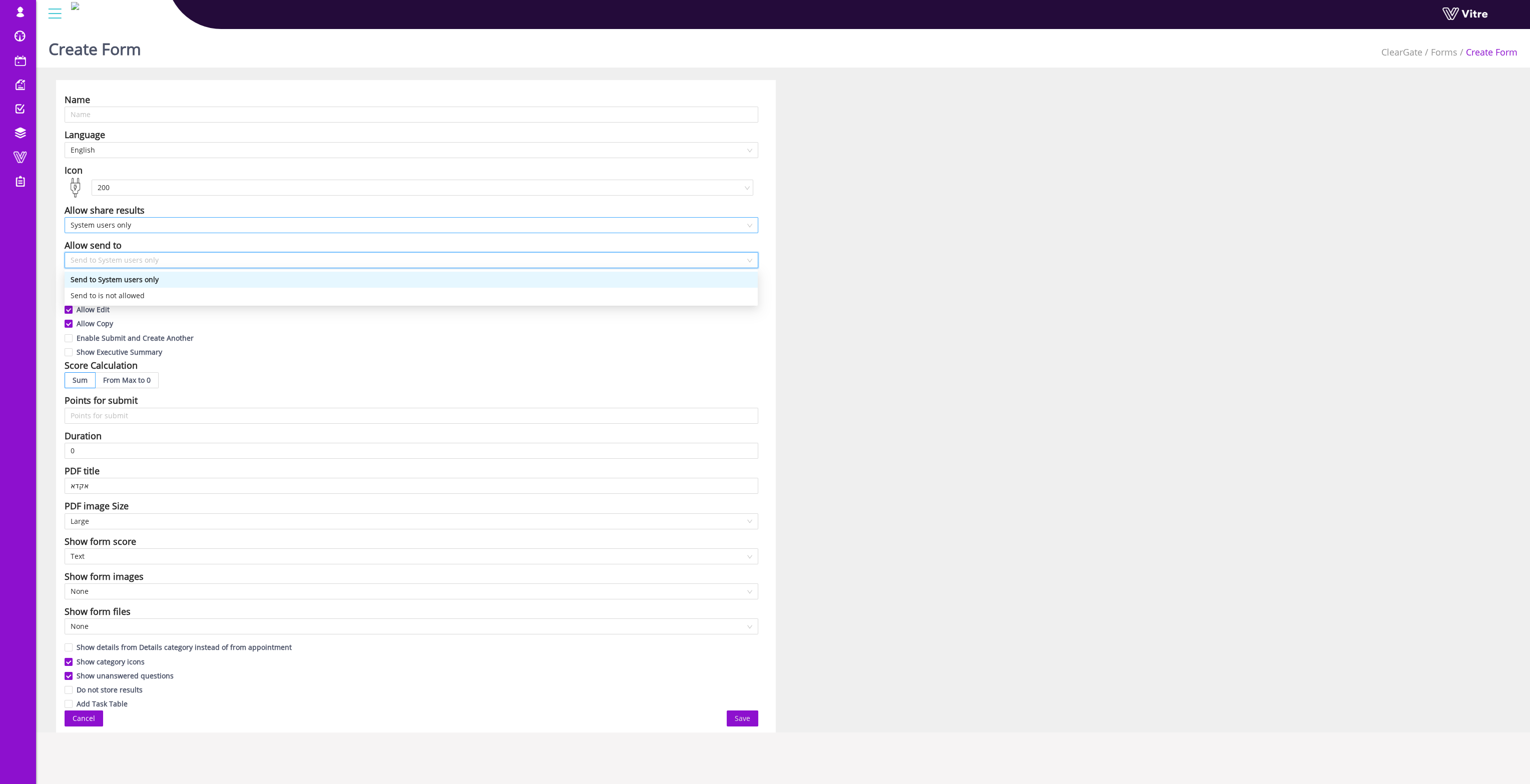
click at [152, 219] on span "System users only" at bounding box center [412, 225] width 682 height 15
